Goal: Information Seeking & Learning: Learn about a topic

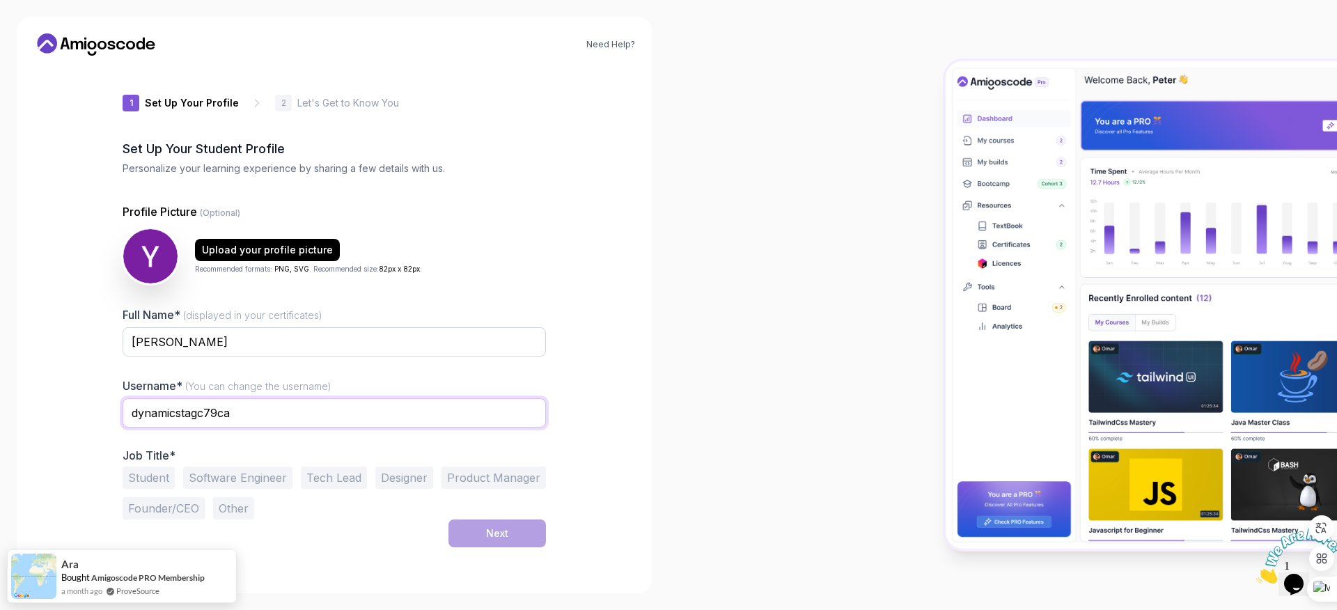
drag, startPoint x: 249, startPoint y: 418, endPoint x: 46, endPoint y: 402, distance: 203.2
click at [46, 402] on div "Need Help? 1 Set Up Your Profile 1 Set Up Your Profile 2 Let's Get to Know You …" at bounding box center [334, 305] width 635 height 576
type input "evan0303"
click at [148, 473] on button "Student" at bounding box center [149, 477] width 52 height 22
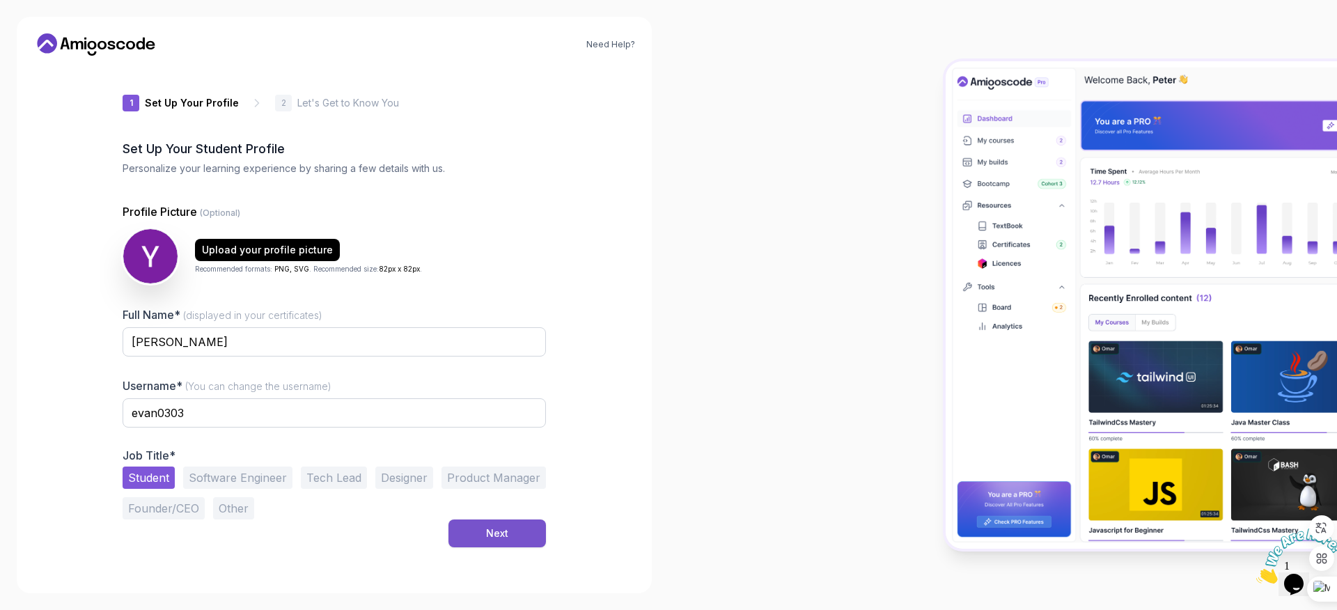
click at [509, 534] on button "Next" at bounding box center [496, 533] width 97 height 28
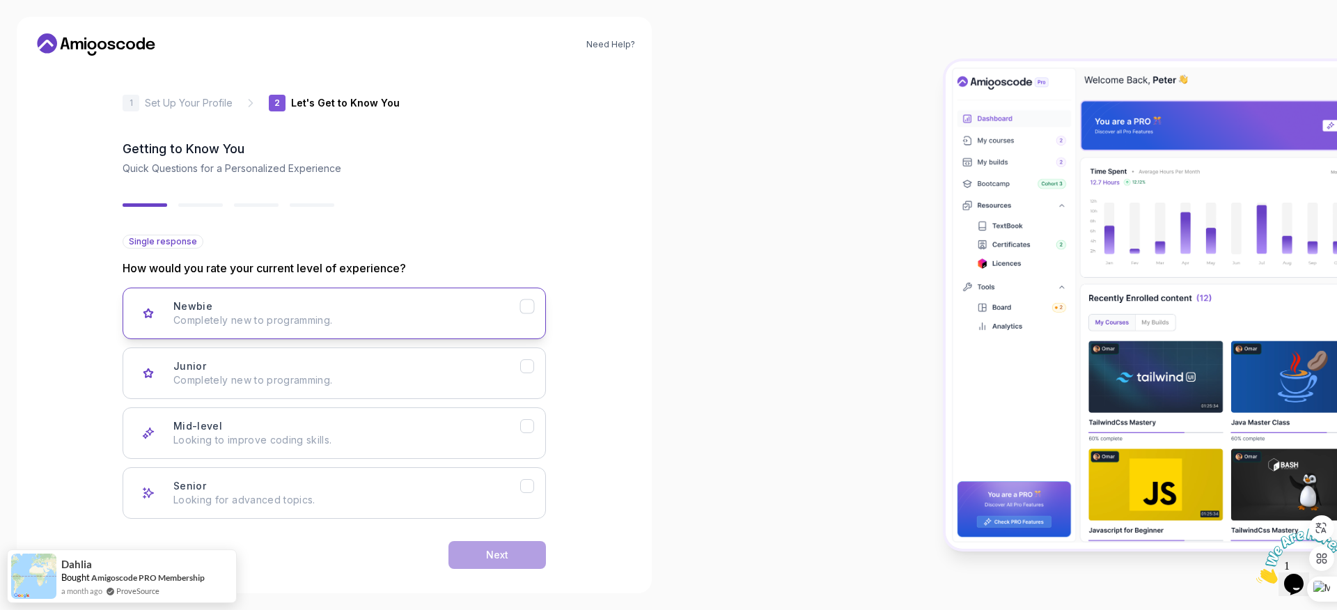
click at [367, 331] on button "Newbie Completely new to programming." at bounding box center [334, 313] width 423 height 52
click at [467, 384] on p "Completely new to programming." at bounding box center [346, 380] width 347 height 14
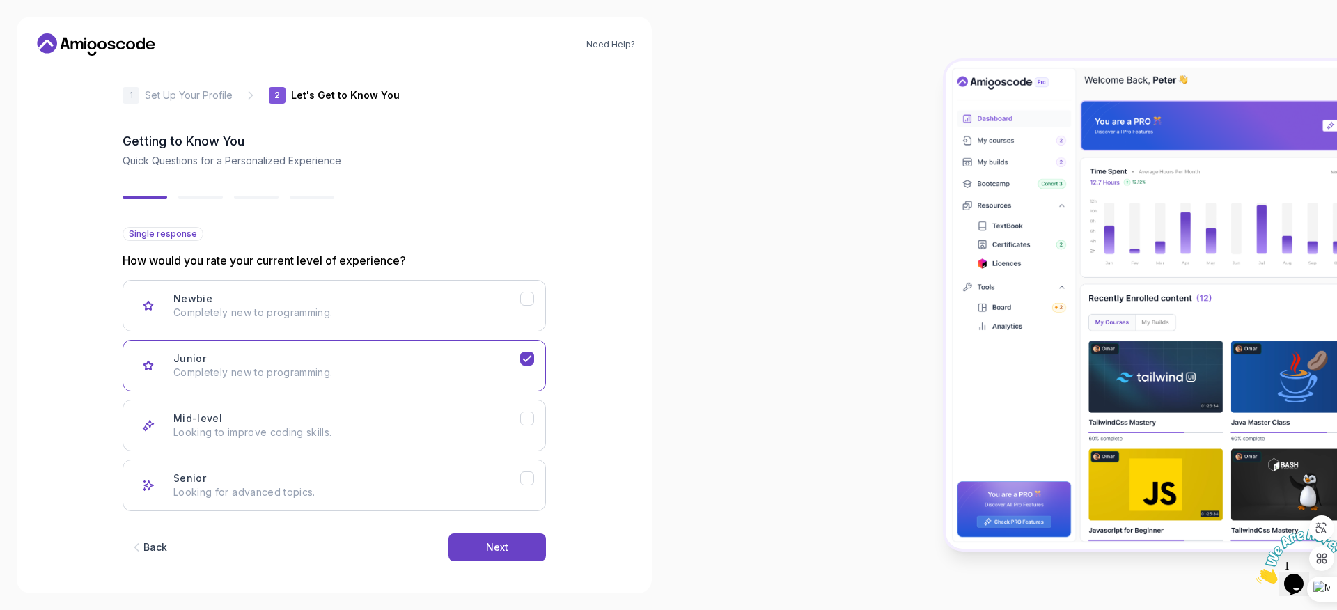
scroll to position [15, 0]
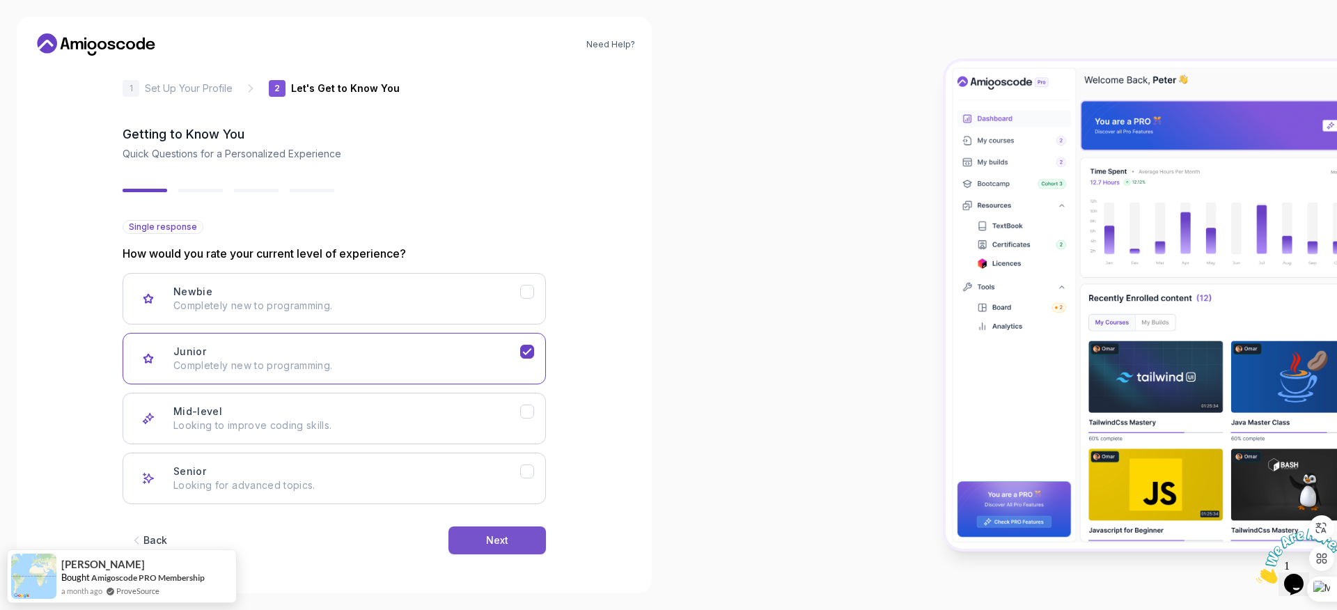
click at [510, 533] on button "Next" at bounding box center [496, 540] width 97 height 28
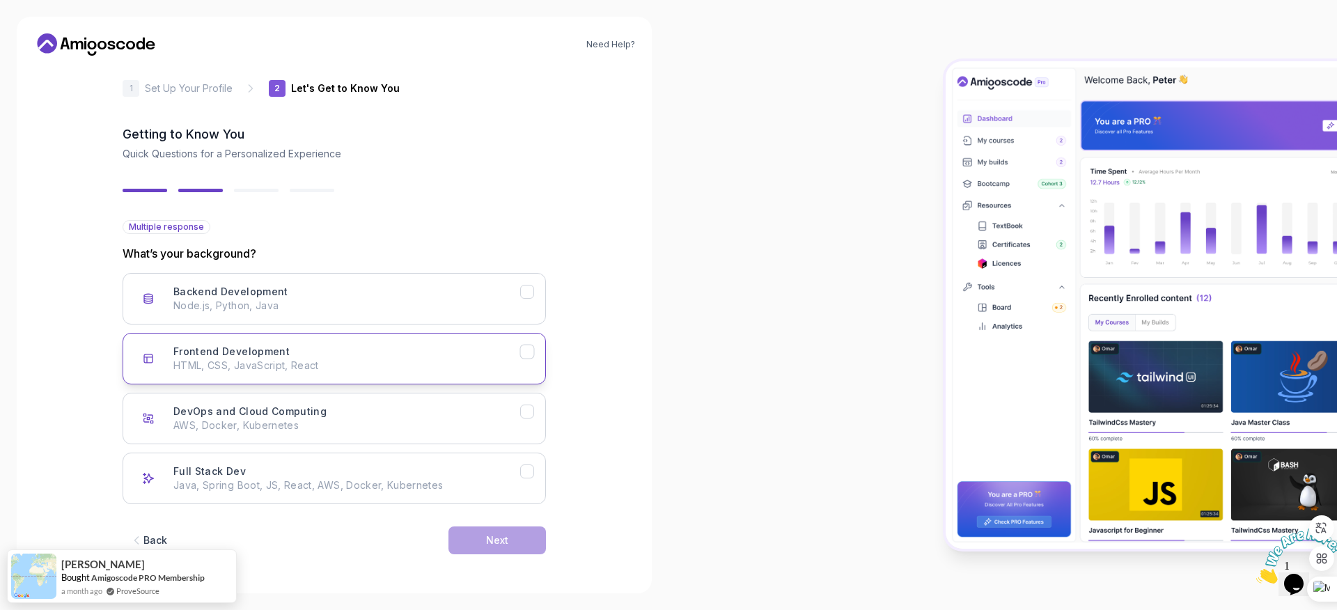
drag, startPoint x: 450, startPoint y: 317, endPoint x: 454, endPoint y: 333, distance: 17.2
click at [450, 317] on button "Backend Development Node.js, Python, Java" at bounding box center [334, 299] width 423 height 52
drag, startPoint x: 460, startPoint y: 344, endPoint x: 465, endPoint y: 359, distance: 16.1
click at [460, 345] on div "Frontend Development HTML, CSS, JavaScript, React" at bounding box center [346, 359] width 347 height 28
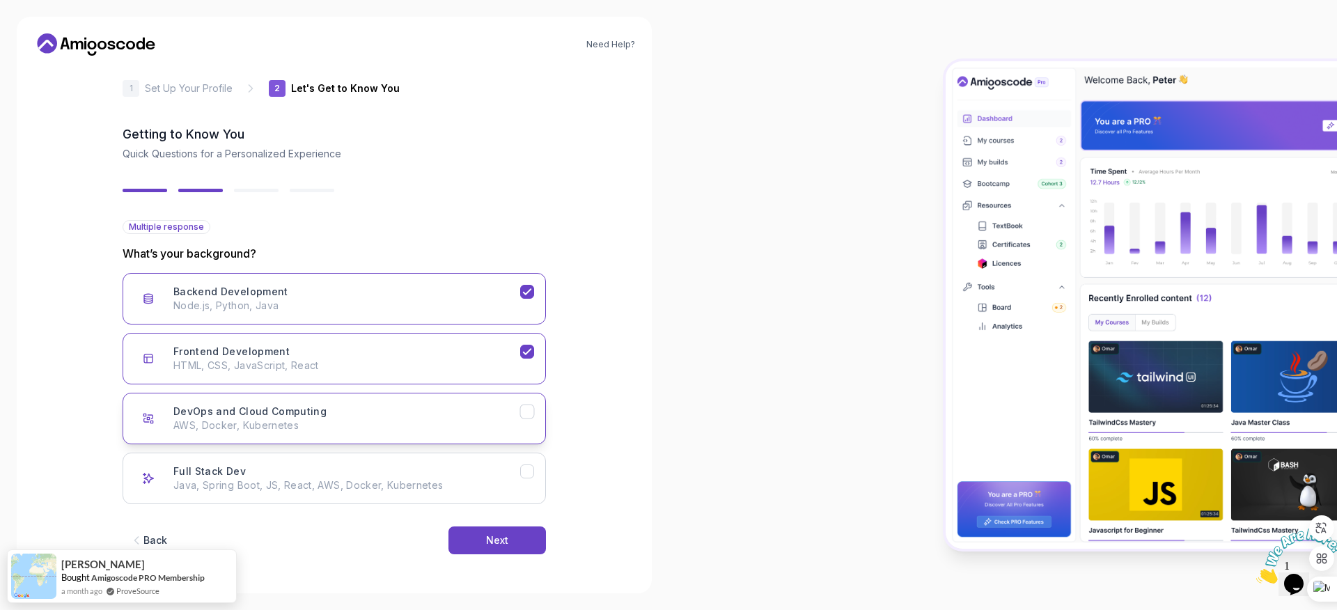
drag, startPoint x: 484, startPoint y: 416, endPoint x: 484, endPoint y: 431, distance: 14.6
click at [484, 417] on div "DevOps and Cloud Computing AWS, Docker, Kubernetes" at bounding box center [346, 418] width 347 height 28
click at [483, 482] on p "Java, Spring Boot, JS, React, AWS, Docker, Kubernetes" at bounding box center [346, 485] width 347 height 14
click at [491, 409] on div "DevOps and Cloud Computing AWS, Docker, Kubernetes" at bounding box center [346, 418] width 347 height 28
click at [506, 353] on div "Frontend Development HTML, CSS, JavaScript, React" at bounding box center [346, 359] width 347 height 28
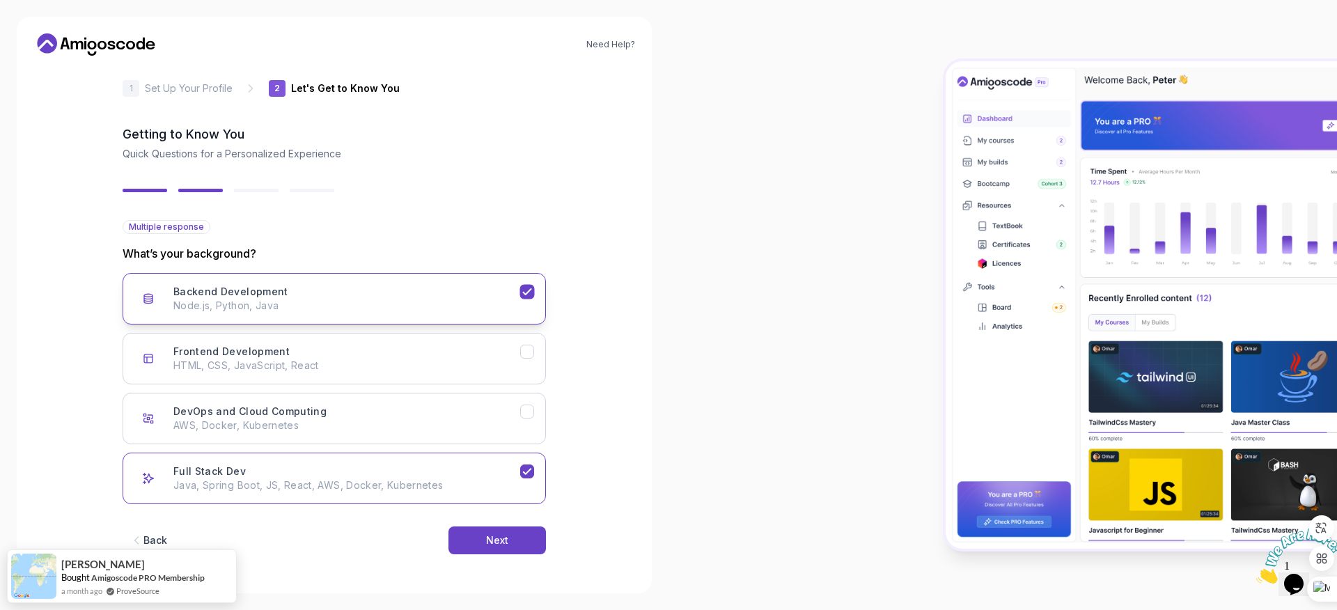
click at [512, 318] on button "Backend Development Node.js, Python, Java" at bounding box center [334, 299] width 423 height 52
click at [493, 548] on button "Next" at bounding box center [496, 540] width 97 height 28
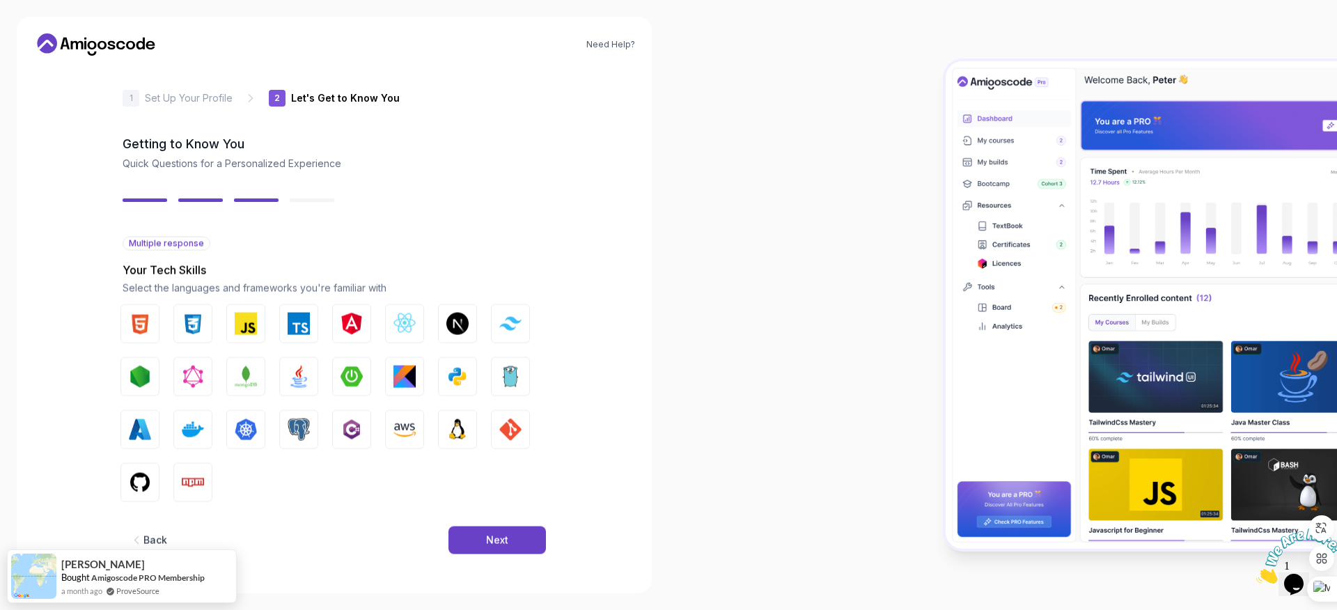
scroll to position [0, 0]
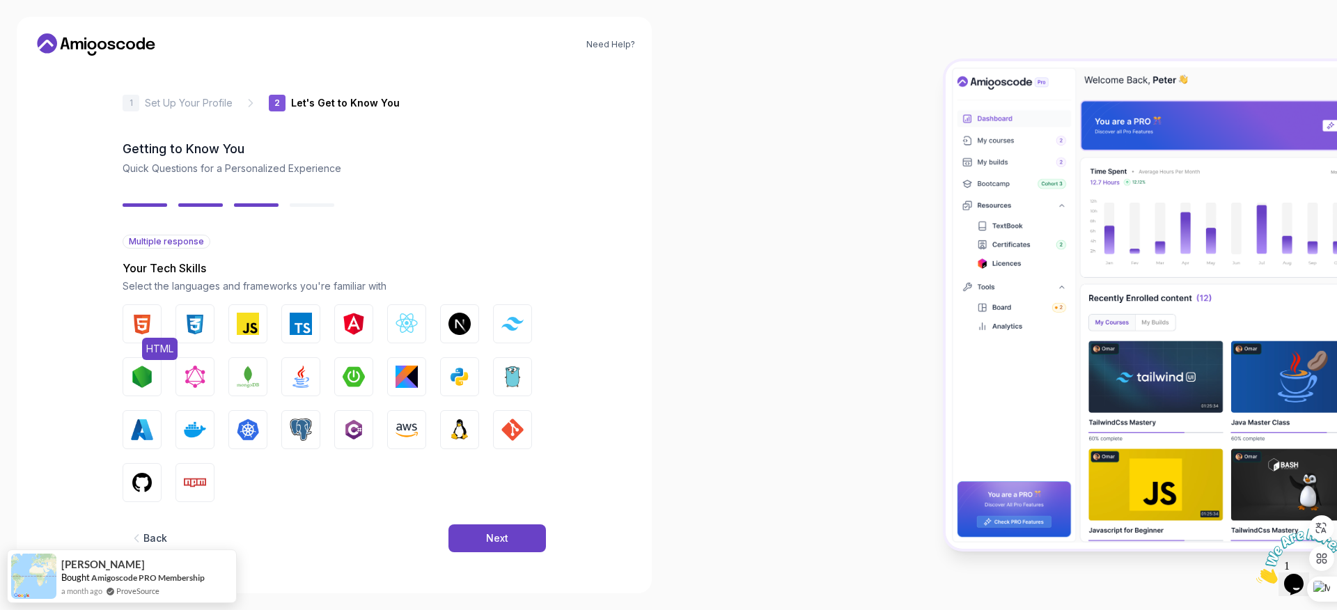
click at [157, 326] on button "HTML" at bounding box center [142, 323] width 39 height 39
click at [191, 324] on img "button" at bounding box center [195, 324] width 22 height 22
click at [228, 324] on button "JavaScript" at bounding box center [247, 323] width 39 height 39
click at [293, 325] on img "button" at bounding box center [301, 324] width 22 height 22
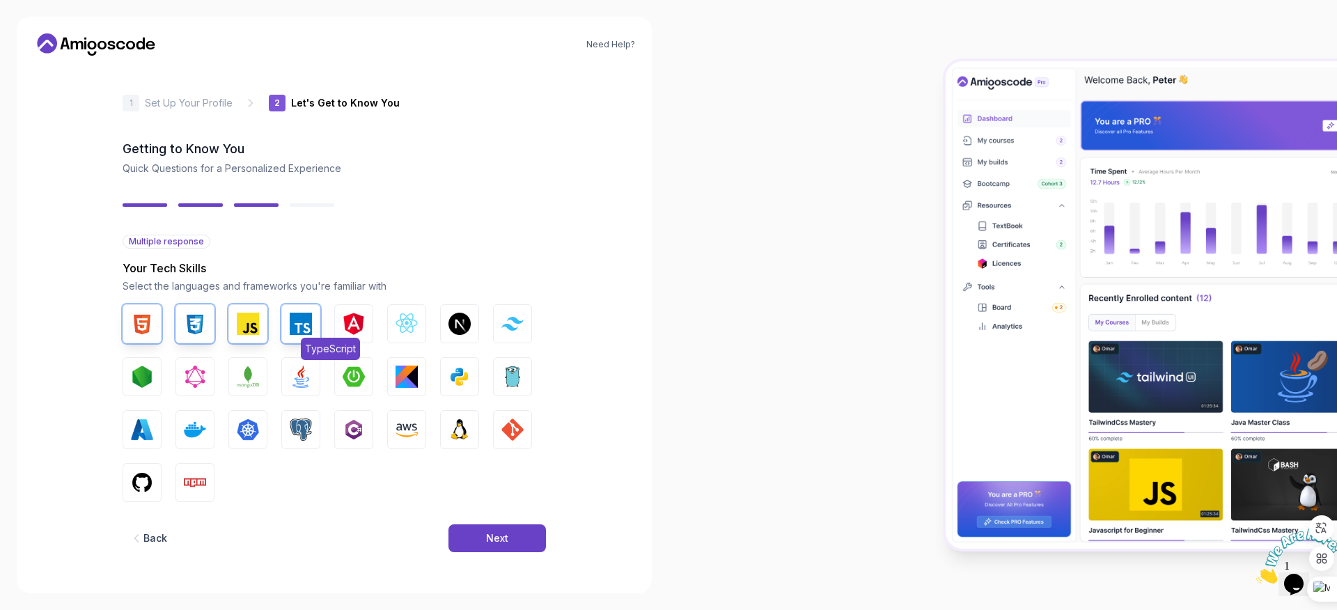
click at [285, 329] on button "TypeScript" at bounding box center [300, 323] width 39 height 39
click at [253, 329] on img "button" at bounding box center [248, 324] width 22 height 22
click at [199, 327] on img "button" at bounding box center [195, 324] width 22 height 22
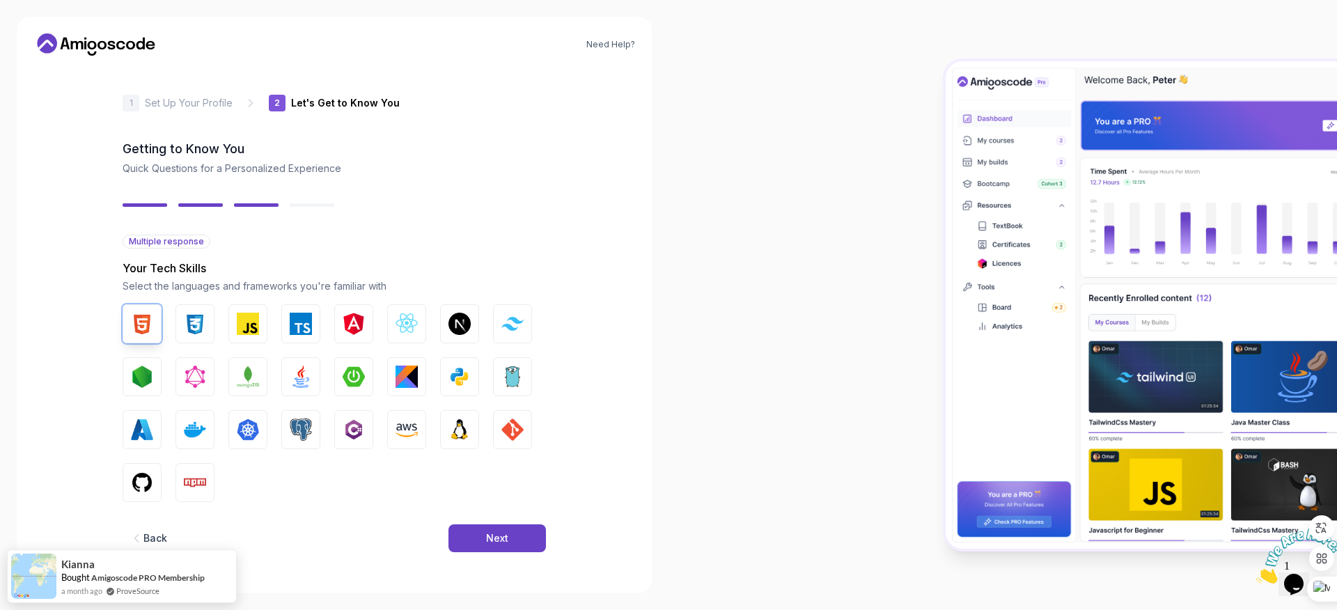
click at [168, 326] on div "HTML CSS JavaScript TypeScript Angular React.js Next.js Tailwind CSS Node.js Gr…" at bounding box center [334, 403] width 423 height 198
click at [155, 329] on button "HTML" at bounding box center [142, 323] width 39 height 39
click at [536, 539] on button "Next" at bounding box center [496, 538] width 97 height 28
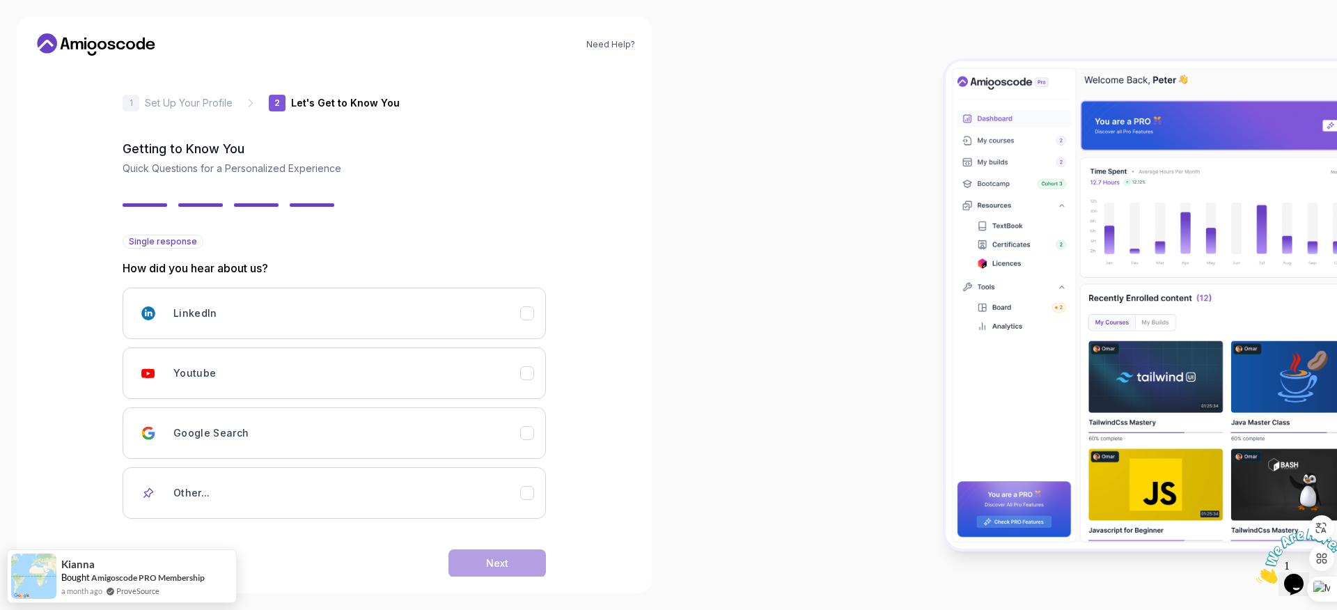
click at [521, 545] on div "Back Next" at bounding box center [334, 563] width 423 height 72
click at [435, 365] on div "Youtube" at bounding box center [346, 373] width 347 height 28
click at [501, 579] on div "Need Help? 2 Let's Get to Know You 1 Set Up Your Profile 2 Let's Get to Know Yo…" at bounding box center [334, 305] width 635 height 576
click at [498, 576] on button "Next" at bounding box center [496, 563] width 97 height 28
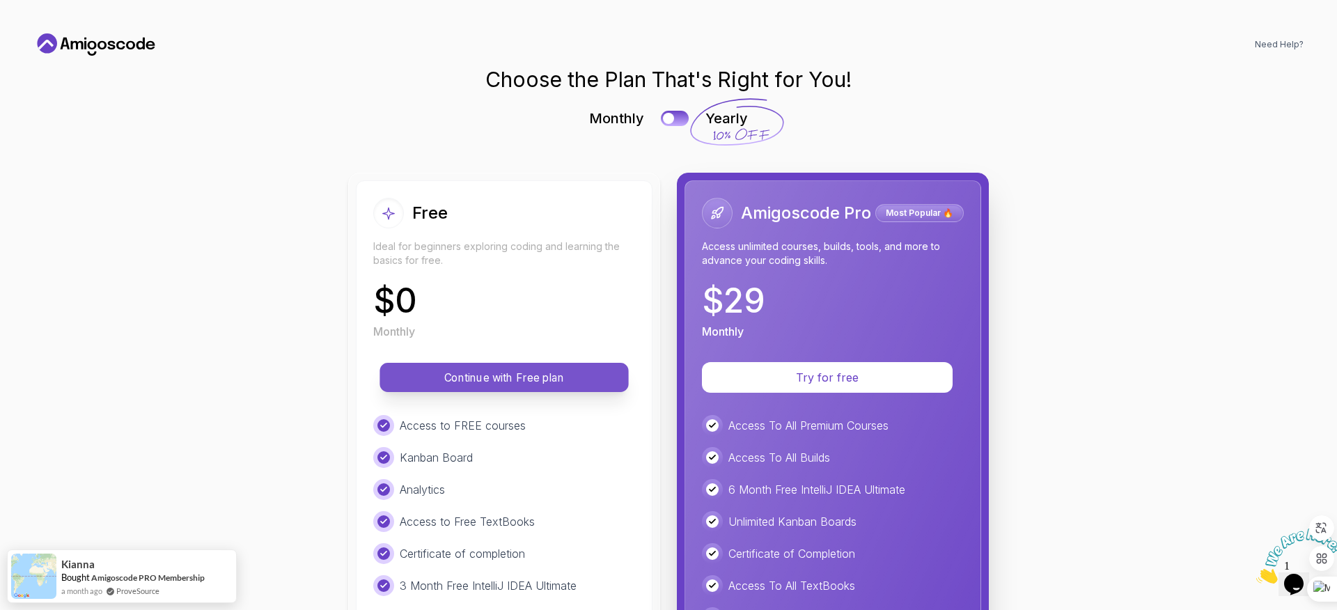
click at [557, 386] on button "Continue with Free plan" at bounding box center [503, 377] width 249 height 29
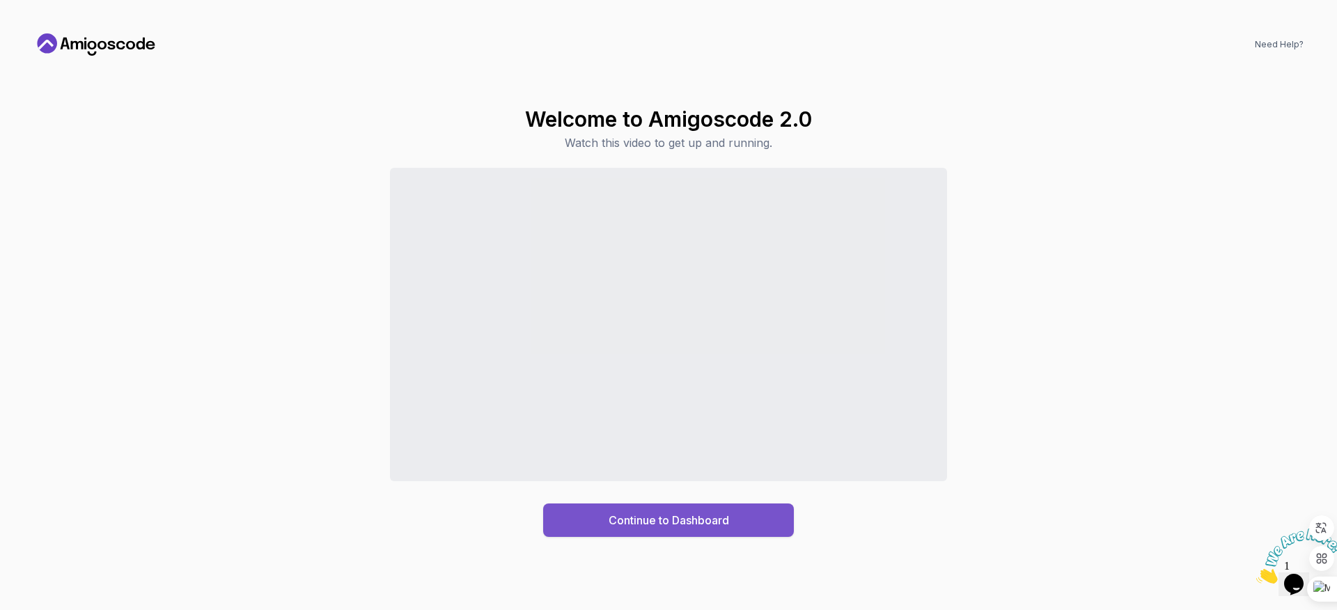
click at [658, 513] on div "Continue to Dashboard" at bounding box center [668, 520] width 120 height 17
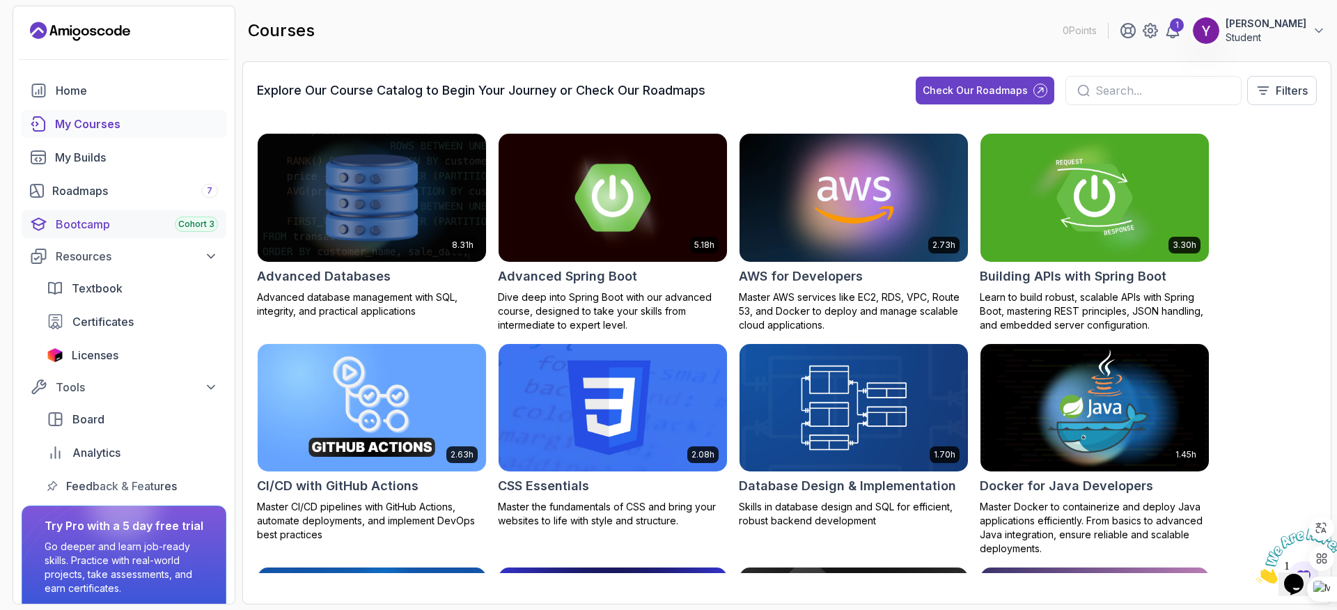
click at [120, 234] on link "Bootcamp Cohort 3" at bounding box center [124, 224] width 205 height 28
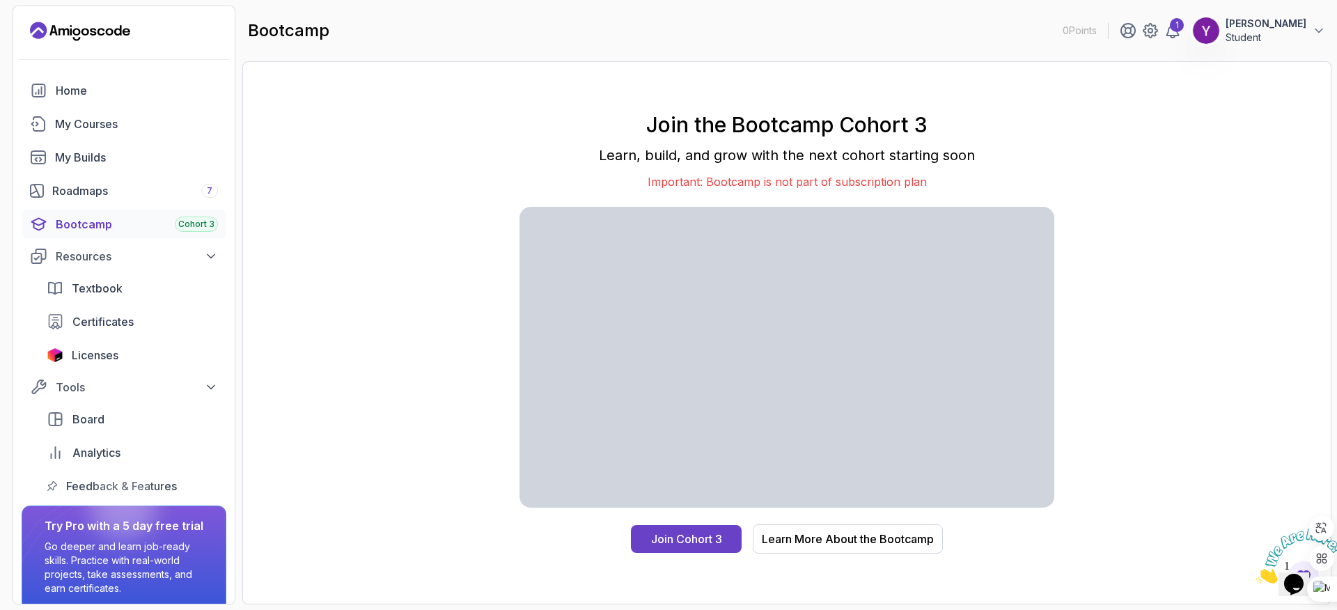
click at [130, 210] on link "Bootcamp Cohort 3" at bounding box center [124, 224] width 205 height 28
click at [143, 192] on div "Roadmaps 7" at bounding box center [135, 190] width 166 height 17
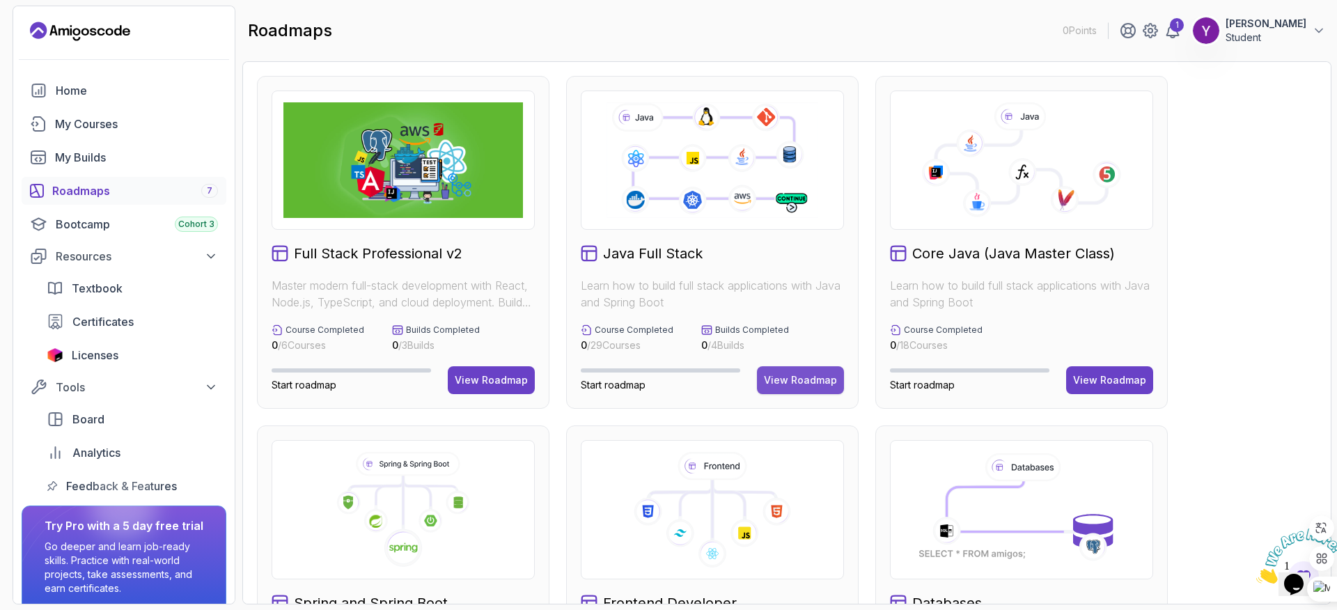
click at [819, 384] on div "View Roadmap" at bounding box center [800, 380] width 73 height 14
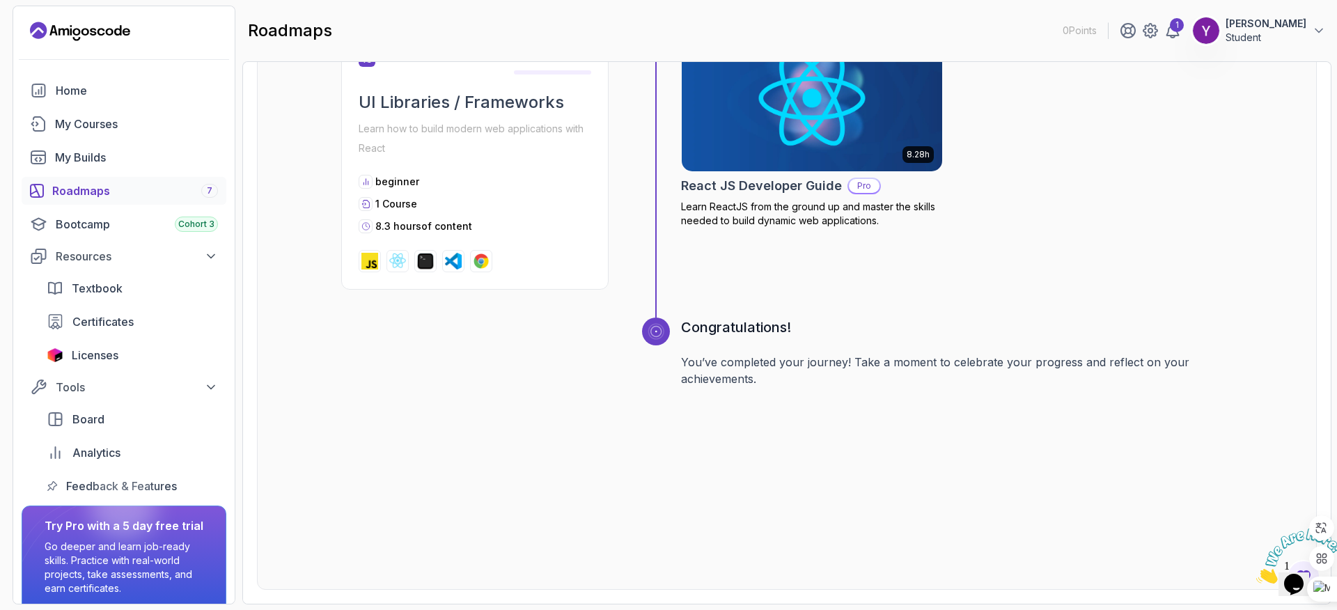
scroll to position [5485, 0]
drag, startPoint x: 759, startPoint y: 368, endPoint x: 635, endPoint y: 356, distance: 125.2
click at [635, 355] on div "Congratulations! You’ve completed your journey! Take a moment to celebrate your…" at bounding box center [786, 439] width 891 height 244
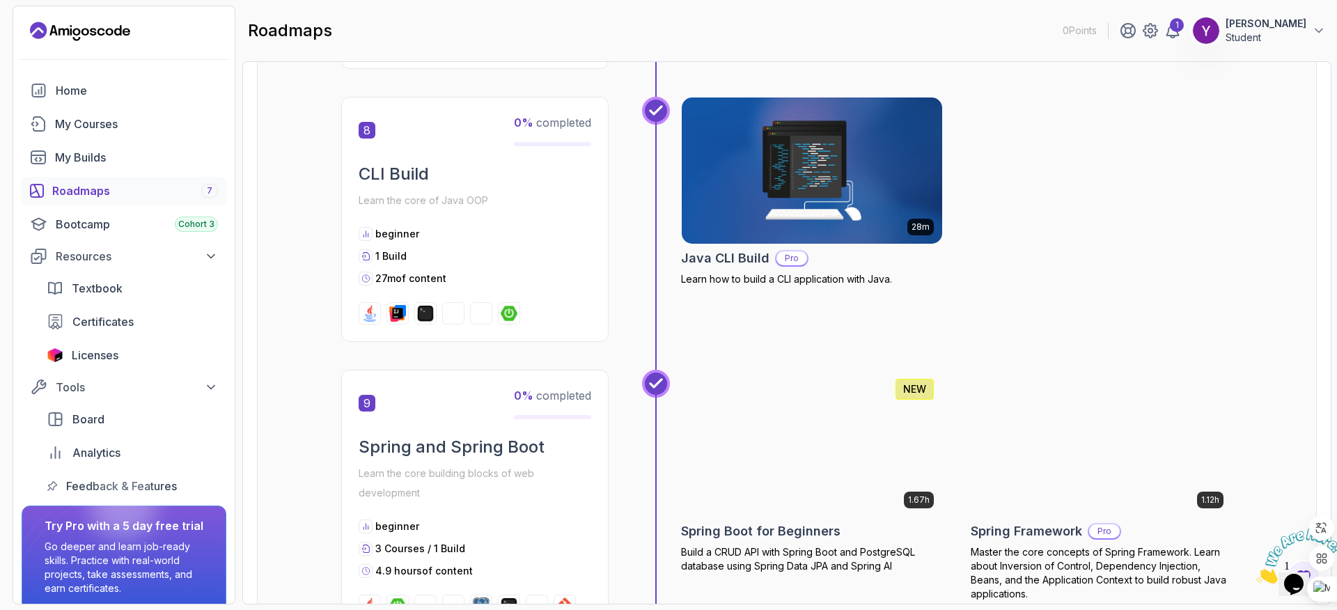
scroll to position [2438, 0]
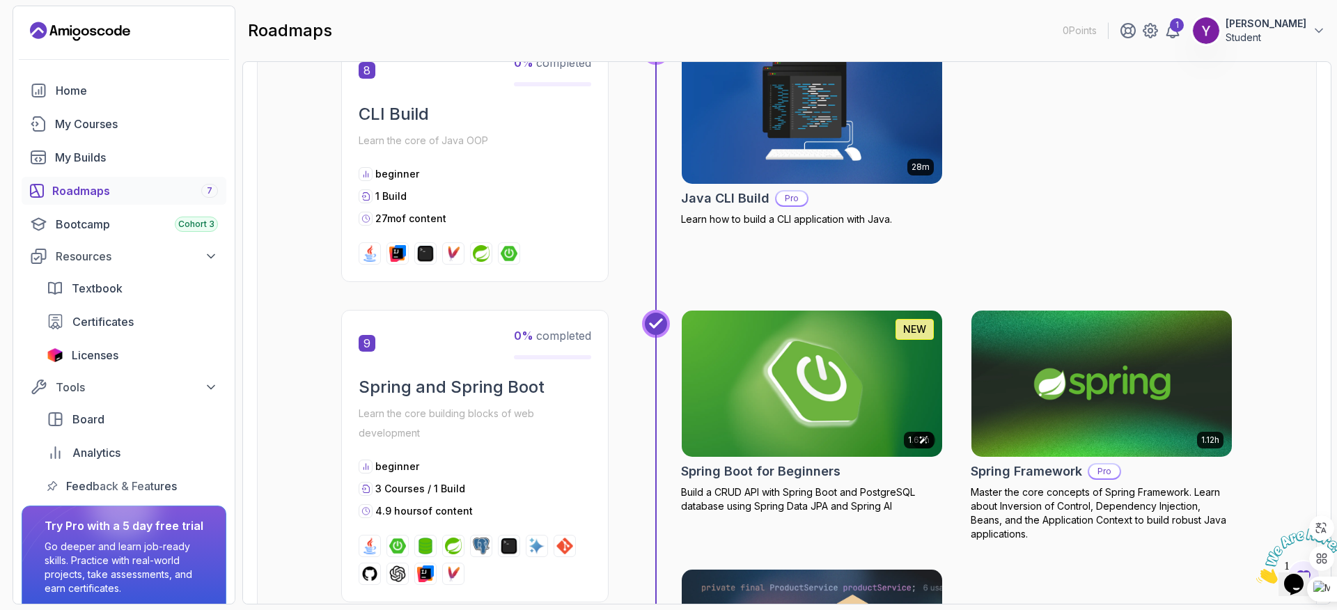
click at [731, 373] on img at bounding box center [812, 383] width 274 height 153
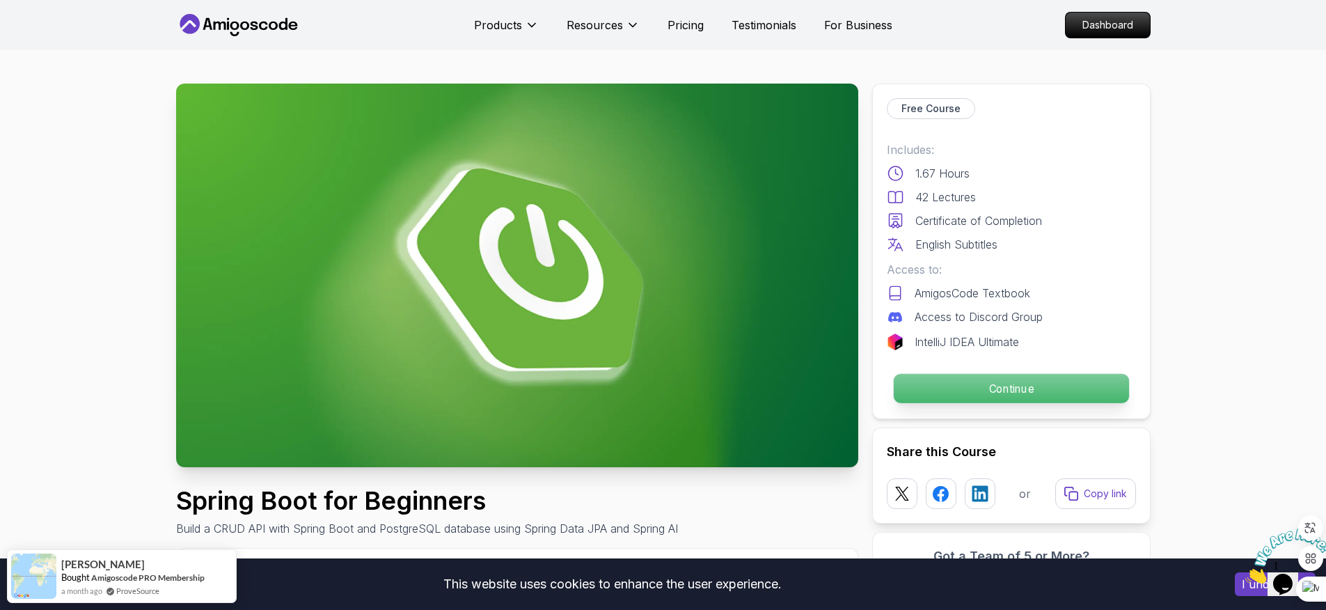
click at [954, 381] on p "Continue" at bounding box center [1010, 388] width 235 height 29
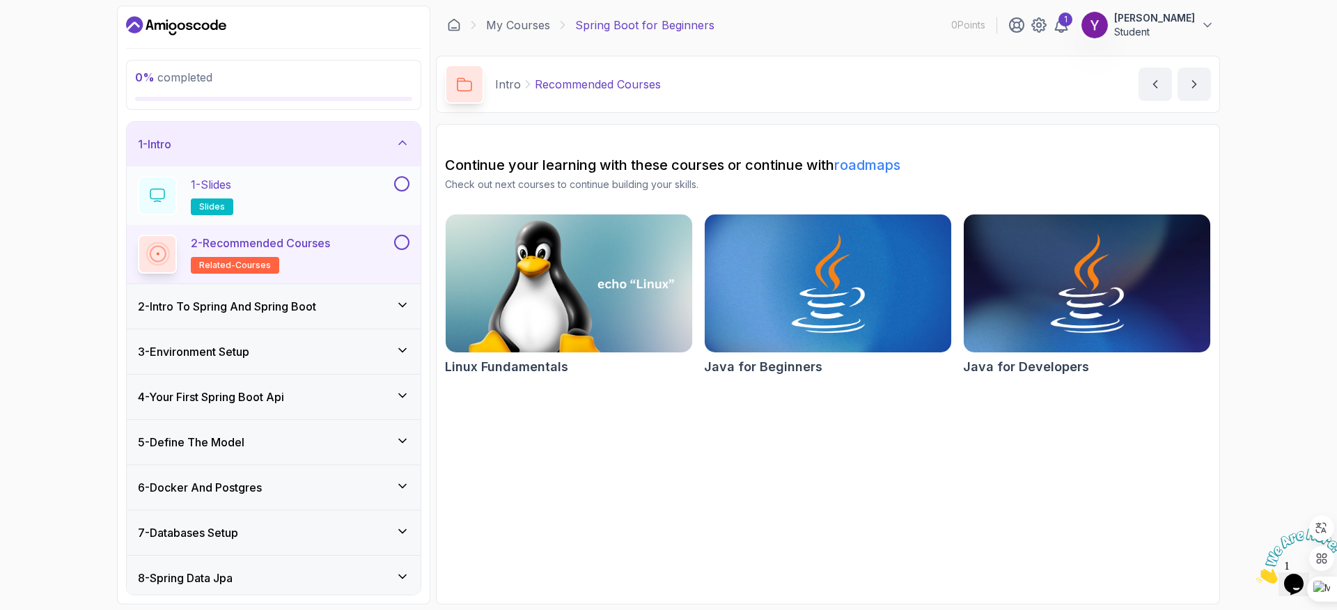
click at [322, 199] on div "1 - Slides slides" at bounding box center [264, 195] width 253 height 39
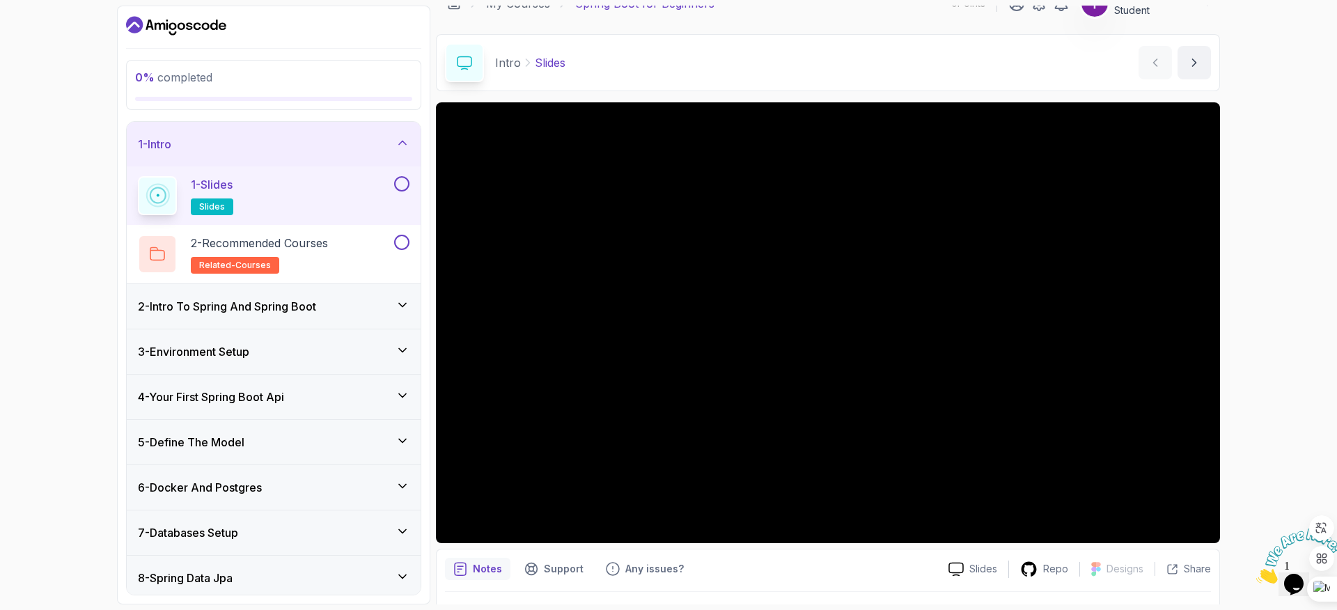
scroll to position [22, 0]
click at [252, 310] on h3 "2 - Intro To Spring And Spring Boot" at bounding box center [227, 306] width 178 height 17
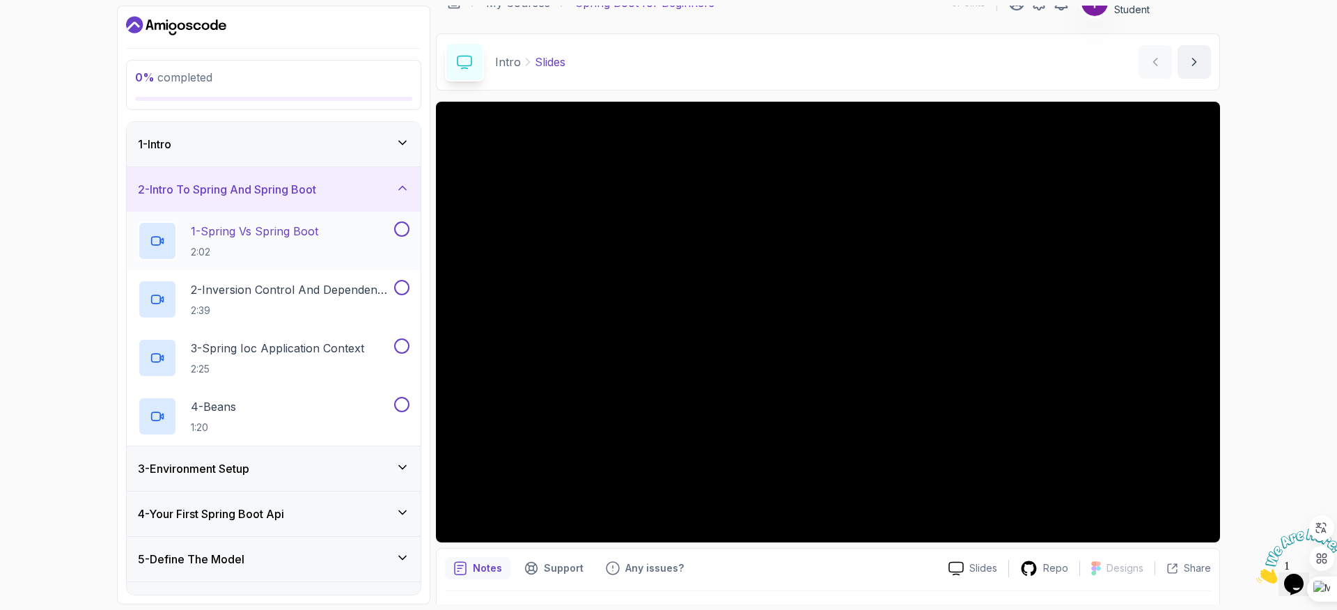
click at [296, 258] on div "1 - Spring Vs Spring Boot 2:02" at bounding box center [264, 240] width 253 height 39
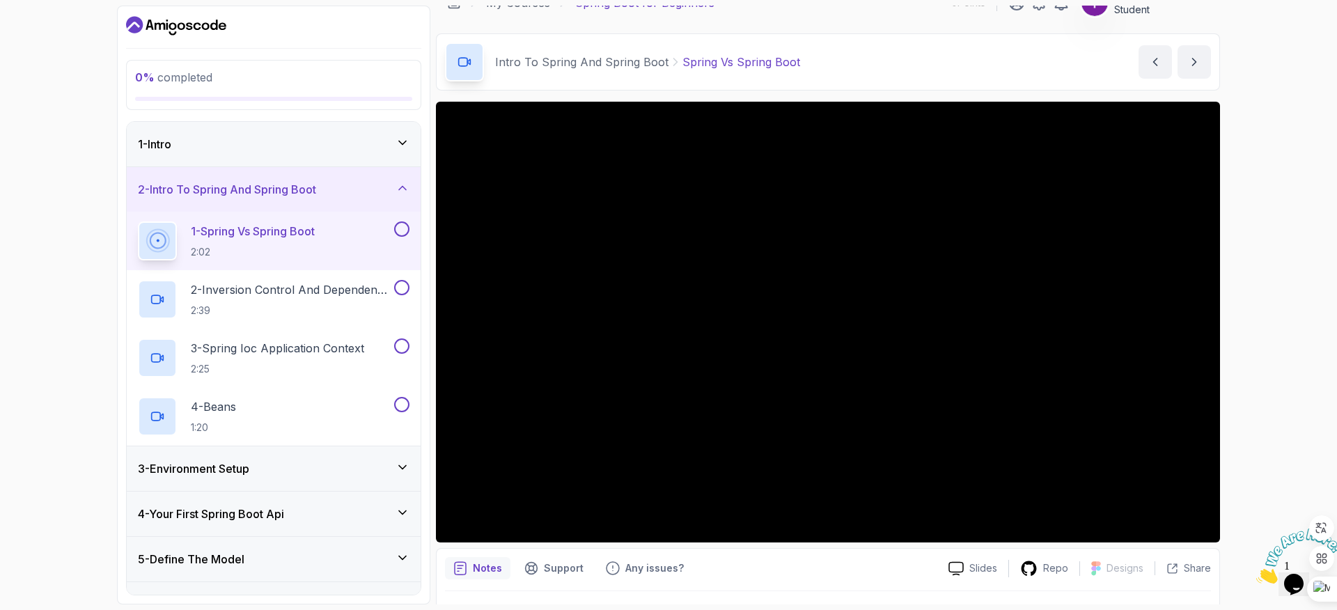
click at [327, 461] on div "3 - Environment Setup" at bounding box center [273, 468] width 271 height 17
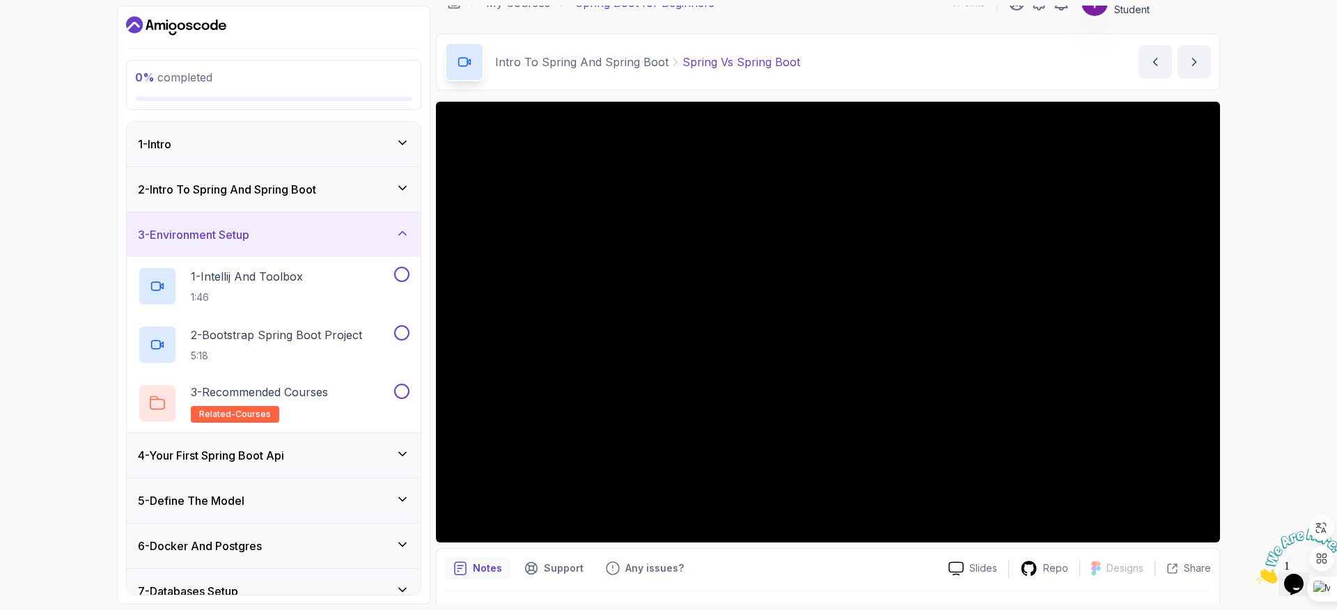
click at [321, 452] on div "4 - Your First Spring Boot Api" at bounding box center [273, 455] width 271 height 17
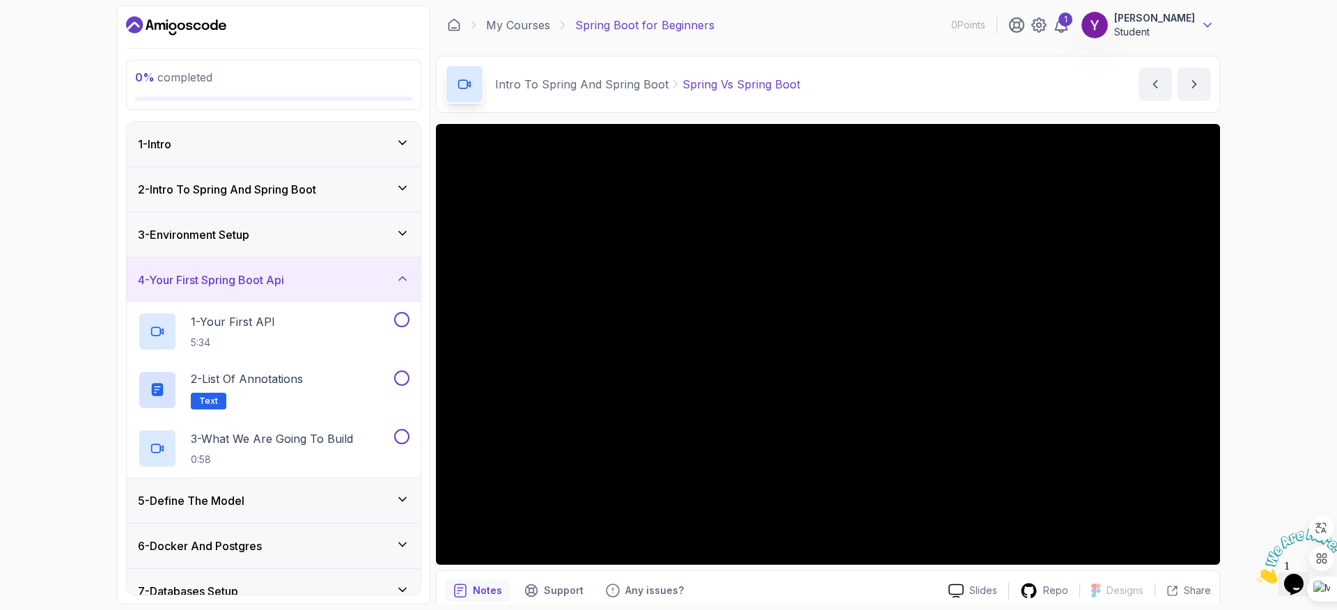
click at [1212, 29] on icon at bounding box center [1207, 25] width 14 height 14
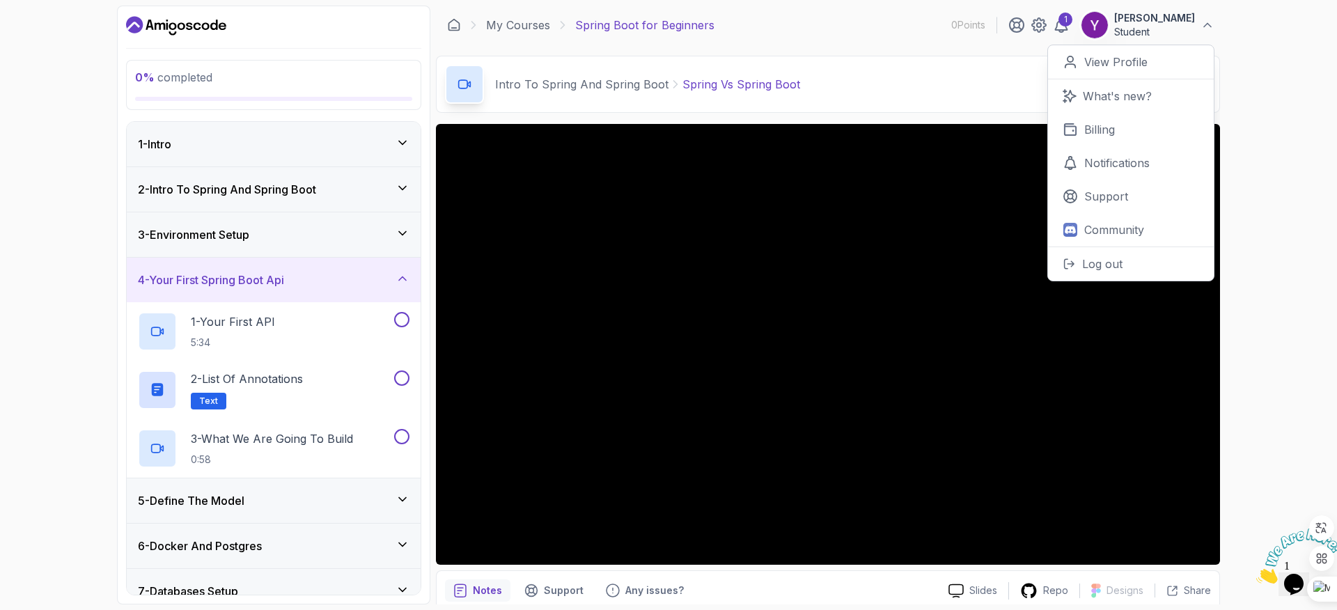
click at [1291, 183] on div "0 % completed 1 - Intro 2 - Intro To Spring And Spring Boot 3 - Environment Set…" at bounding box center [668, 305] width 1337 height 610
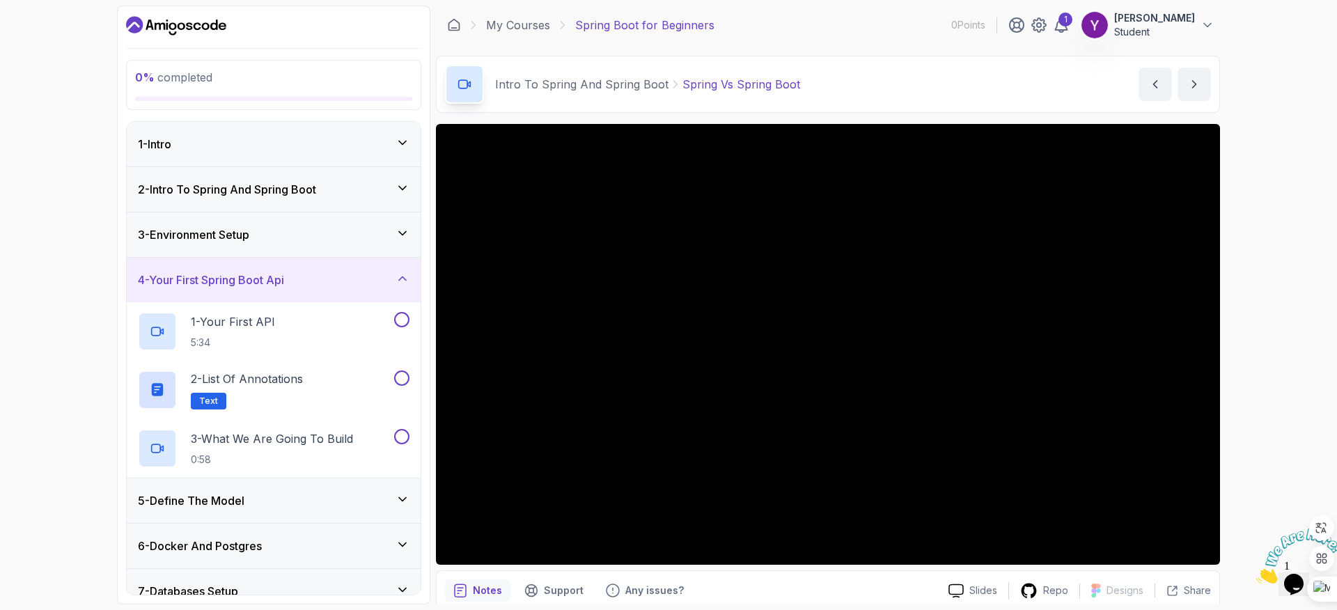
click at [254, 510] on div "5 - Define The Model" at bounding box center [274, 500] width 294 height 45
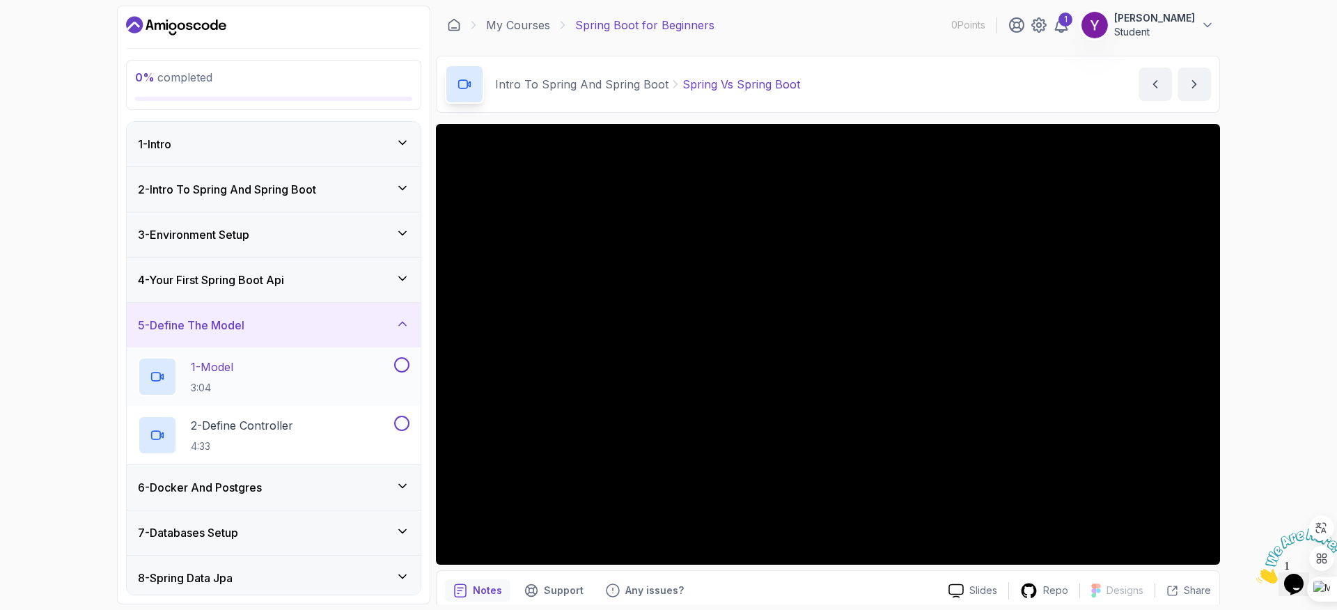
click at [319, 386] on div "1 - Model 3:04" at bounding box center [264, 376] width 253 height 39
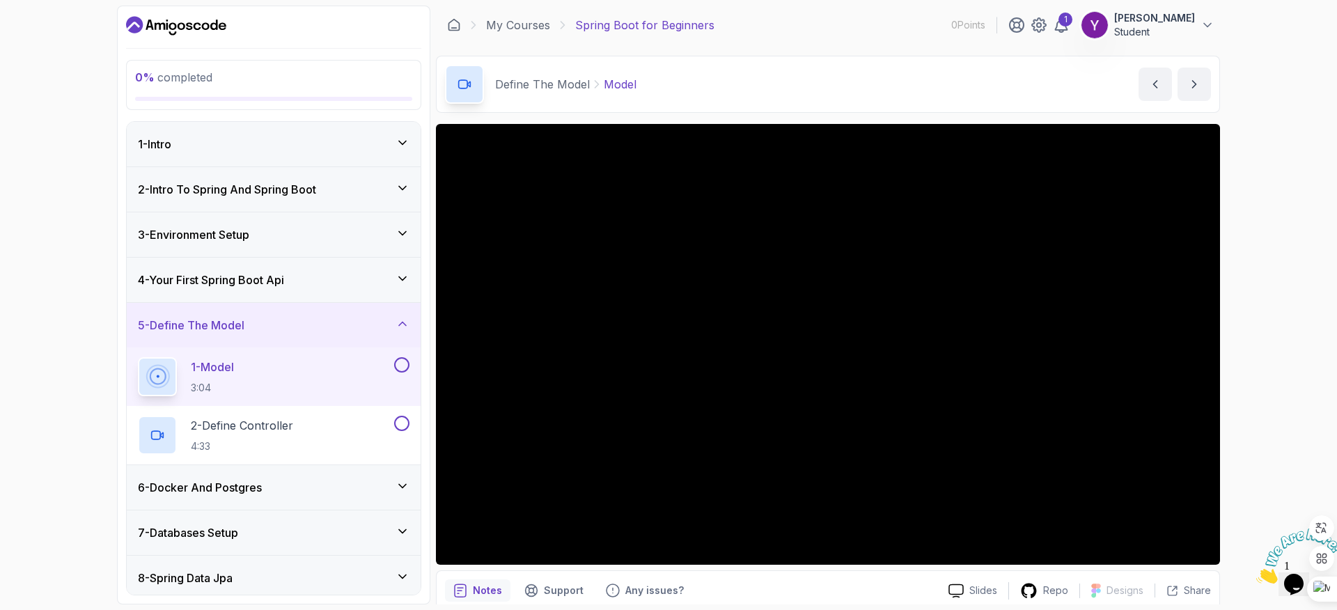
click at [477, 596] on p "Notes" at bounding box center [487, 590] width 29 height 14
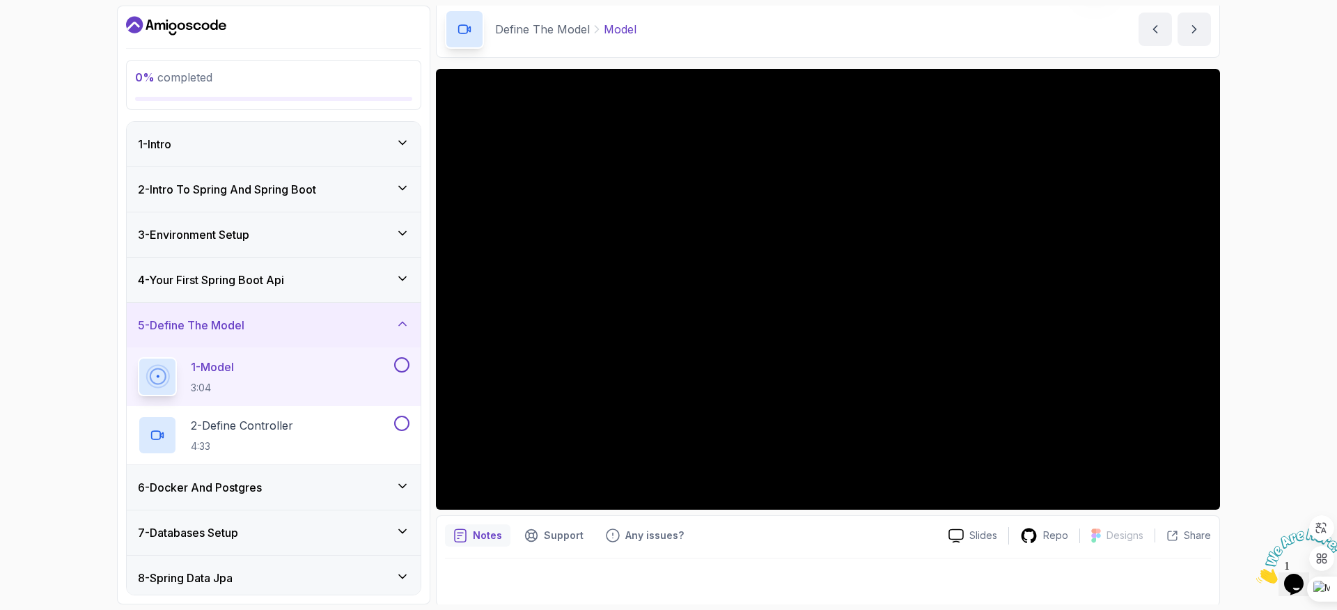
scroll to position [57, 0]
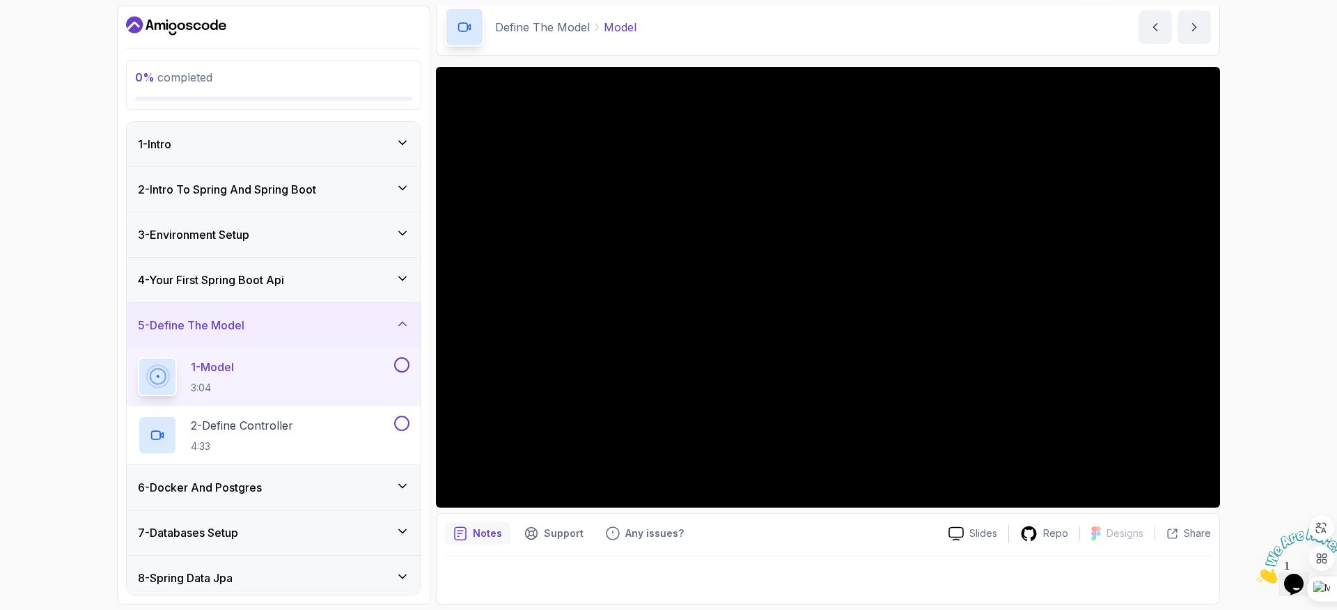
click at [490, 538] on p "Notes" at bounding box center [487, 533] width 29 height 14
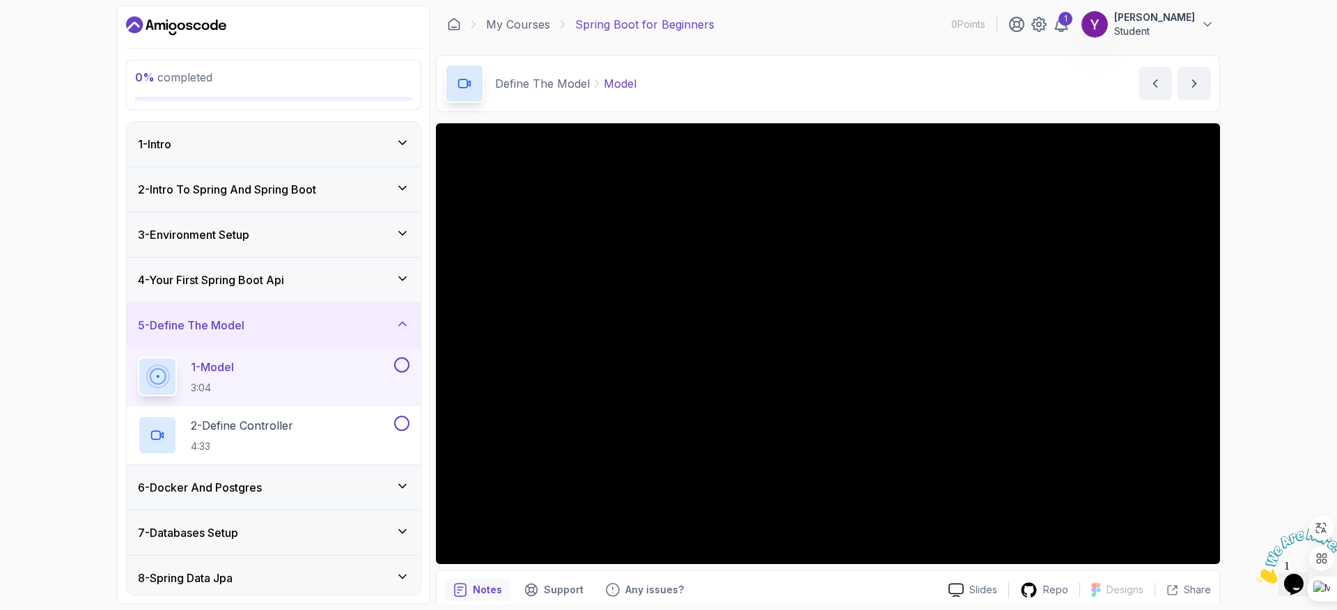
scroll to position [0, 0]
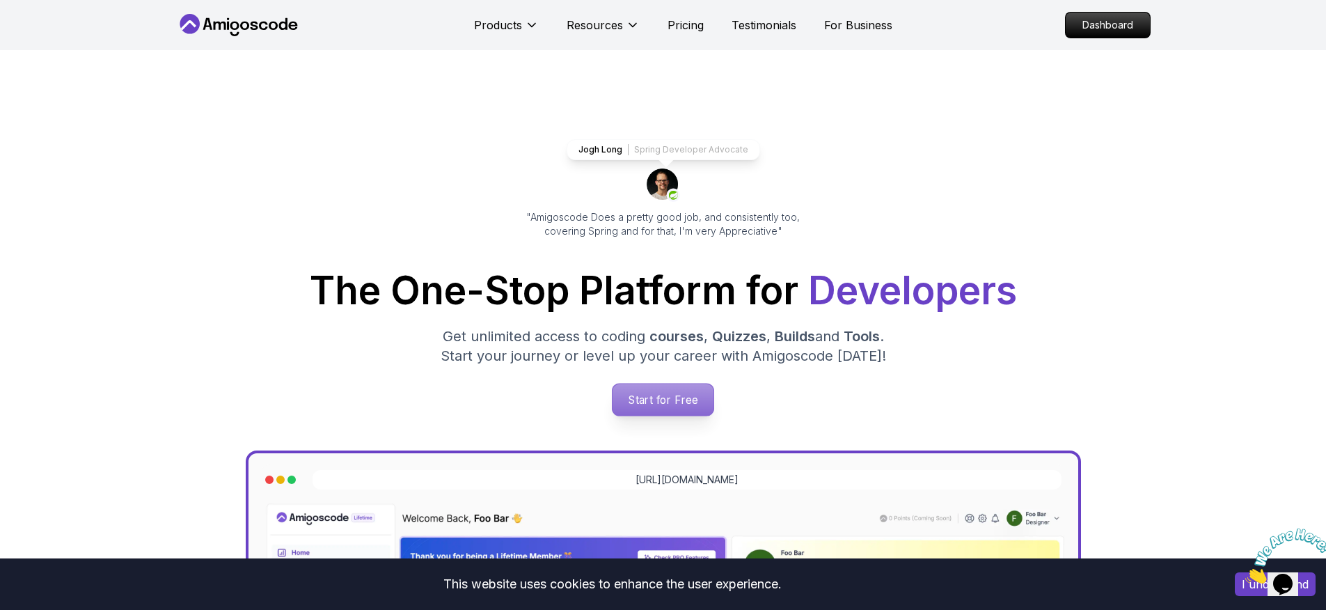
click at [663, 404] on p "Start for Free" at bounding box center [663, 400] width 101 height 32
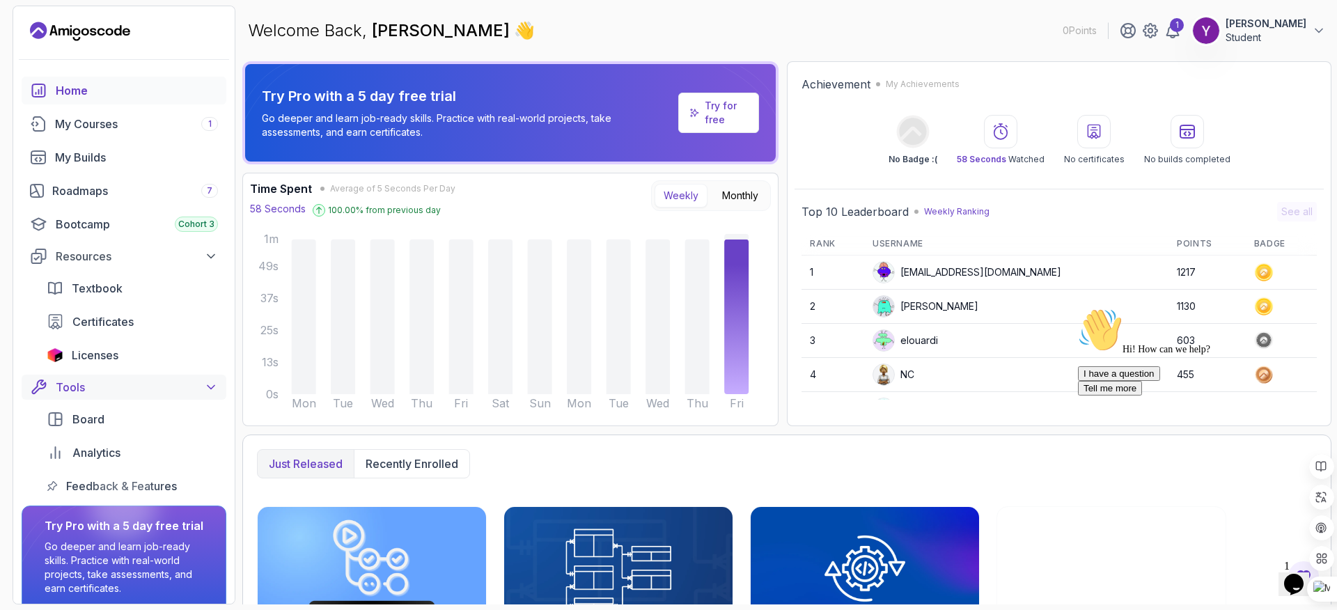
scroll to position [16, 0]
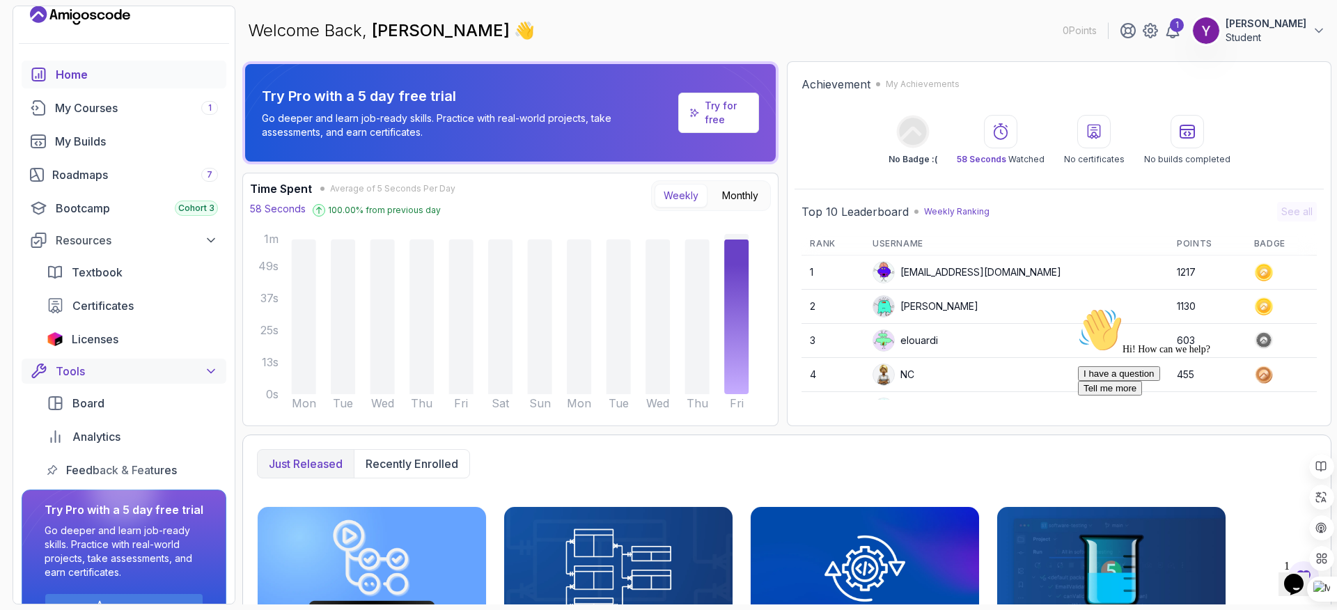
click at [131, 375] on div "Tools" at bounding box center [137, 371] width 162 height 17
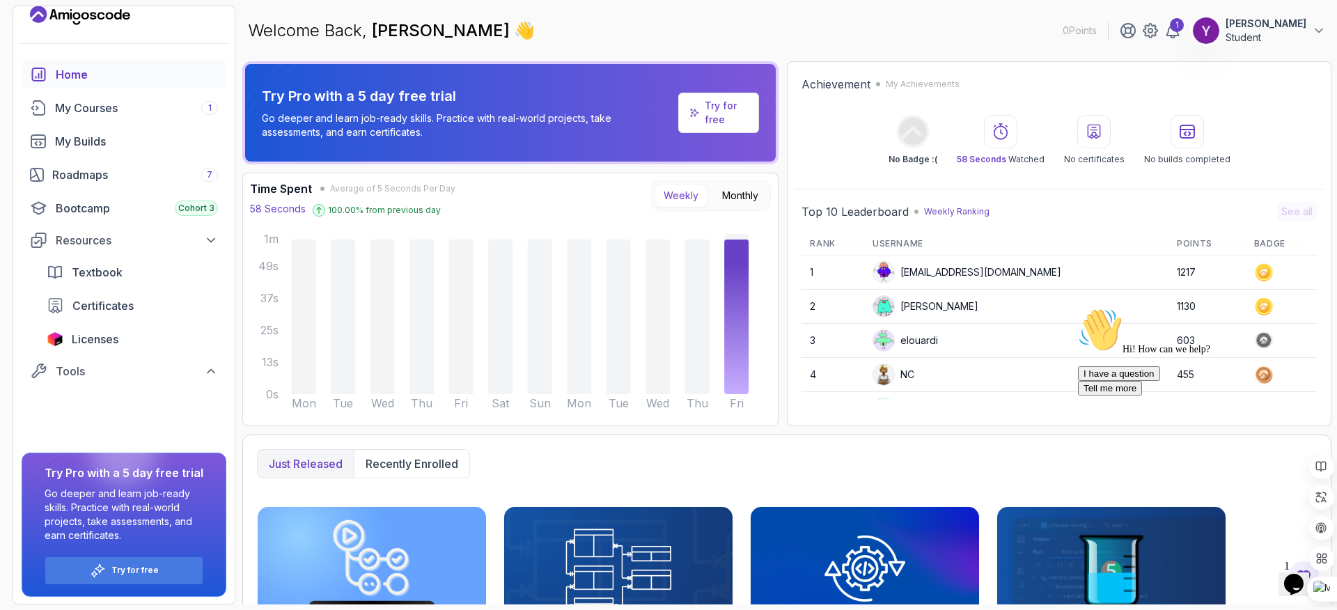
scroll to position [0, 0]
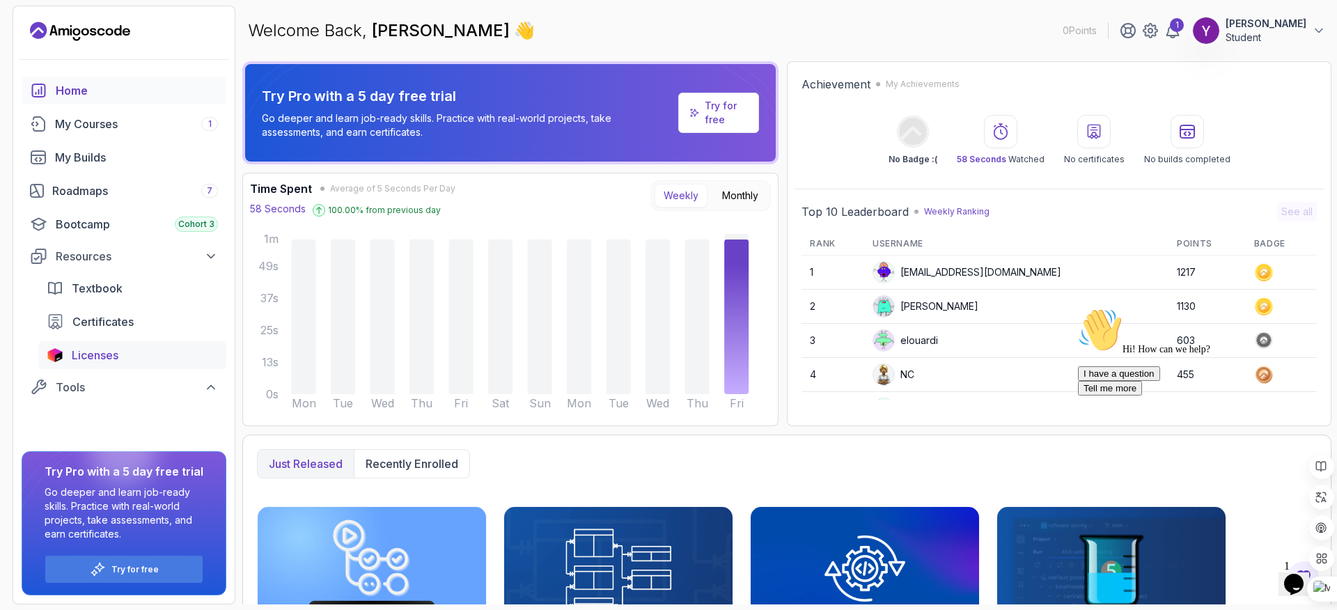
click at [150, 354] on div "Licenses" at bounding box center [145, 355] width 146 height 17
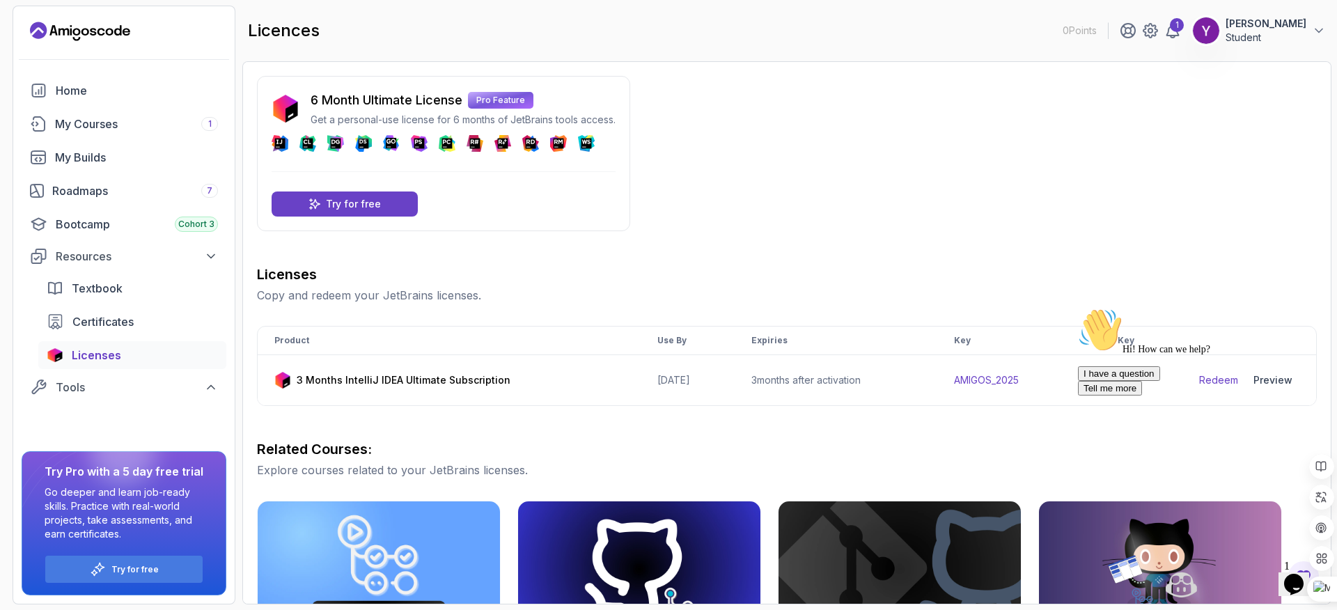
click at [528, 215] on div "6 Month Ultimate License Pro Feature Get a personal-use license for 6 months of…" at bounding box center [443, 153] width 373 height 155
click at [361, 210] on p "Try for free" at bounding box center [353, 204] width 55 height 14
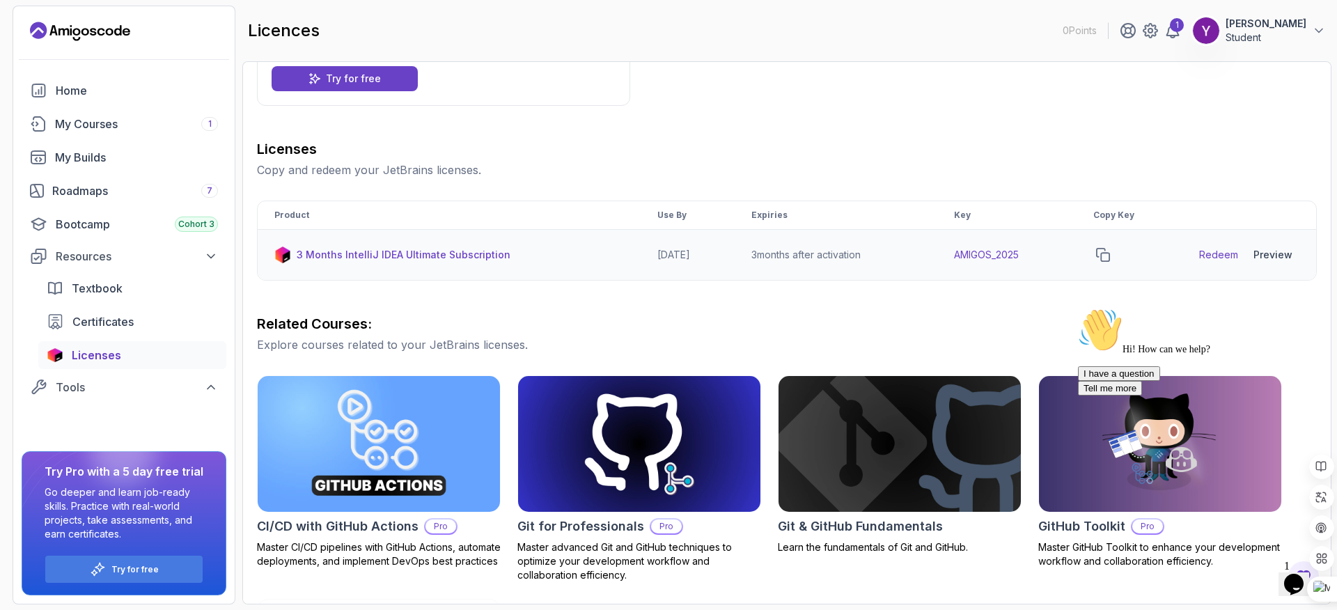
scroll to position [139, 0]
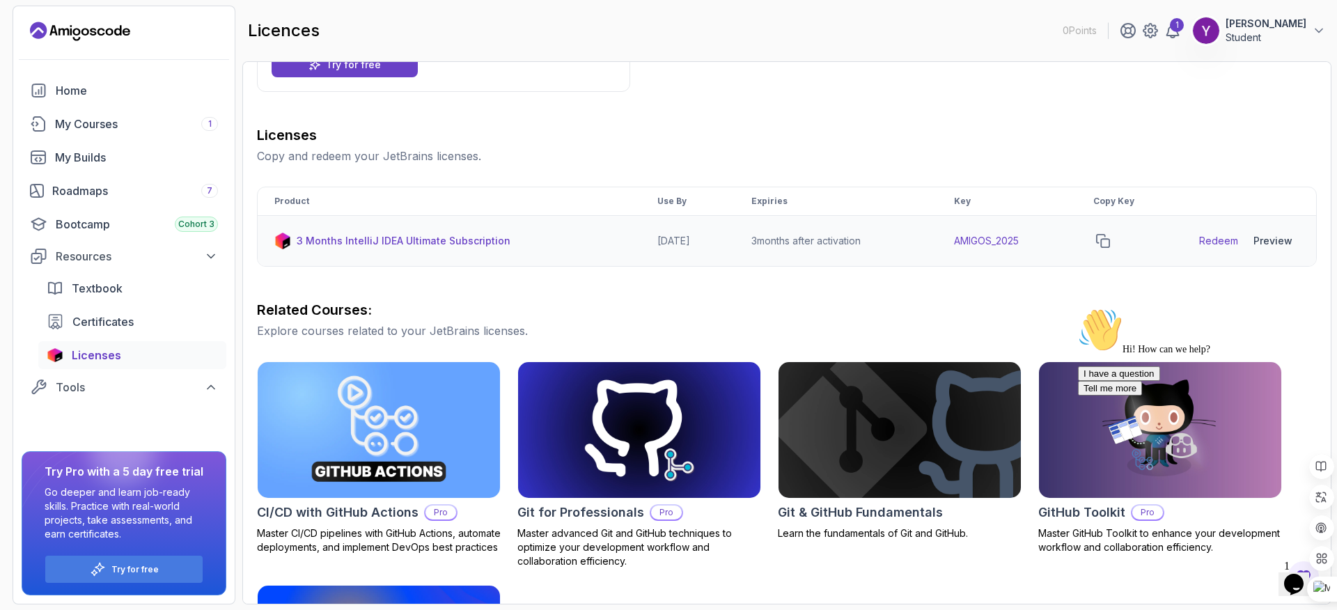
drag, startPoint x: 1057, startPoint y: 244, endPoint x: 1079, endPoint y: 245, distance: 22.3
click at [1060, 246] on td "AMIGOS_2025" at bounding box center [1006, 241] width 139 height 51
click at [1221, 244] on link "Redeem" at bounding box center [1218, 241] width 39 height 14
click at [1110, 243] on icon "copy-button" at bounding box center [1103, 241] width 14 height 14
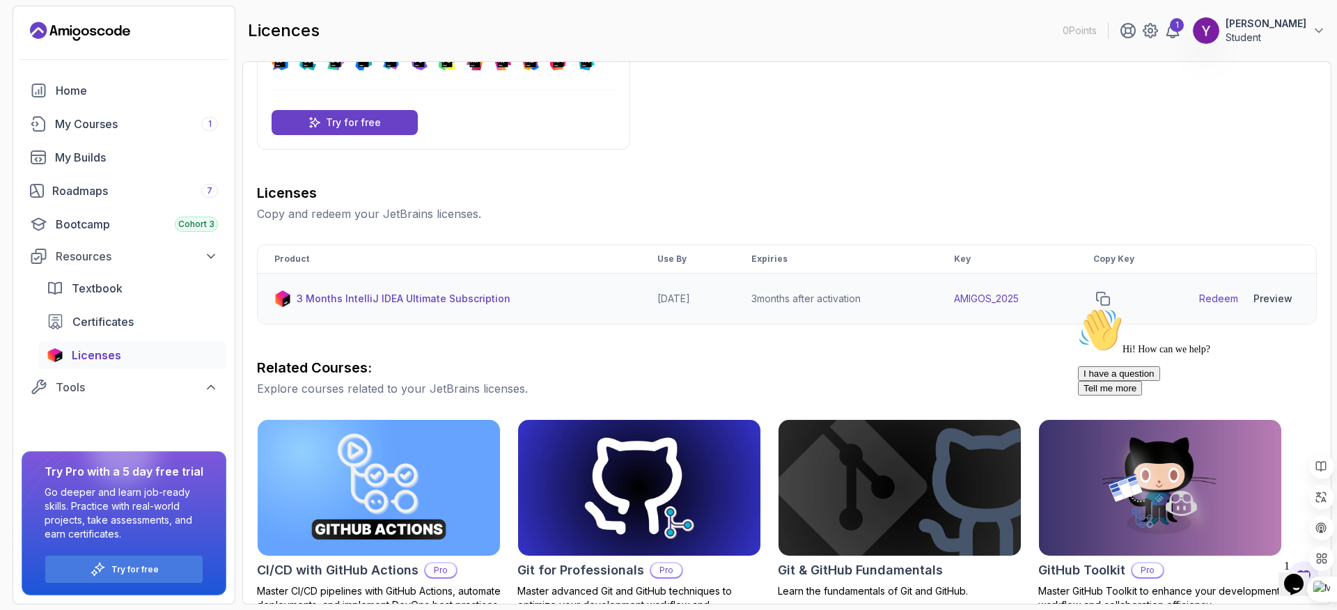
scroll to position [0, 0]
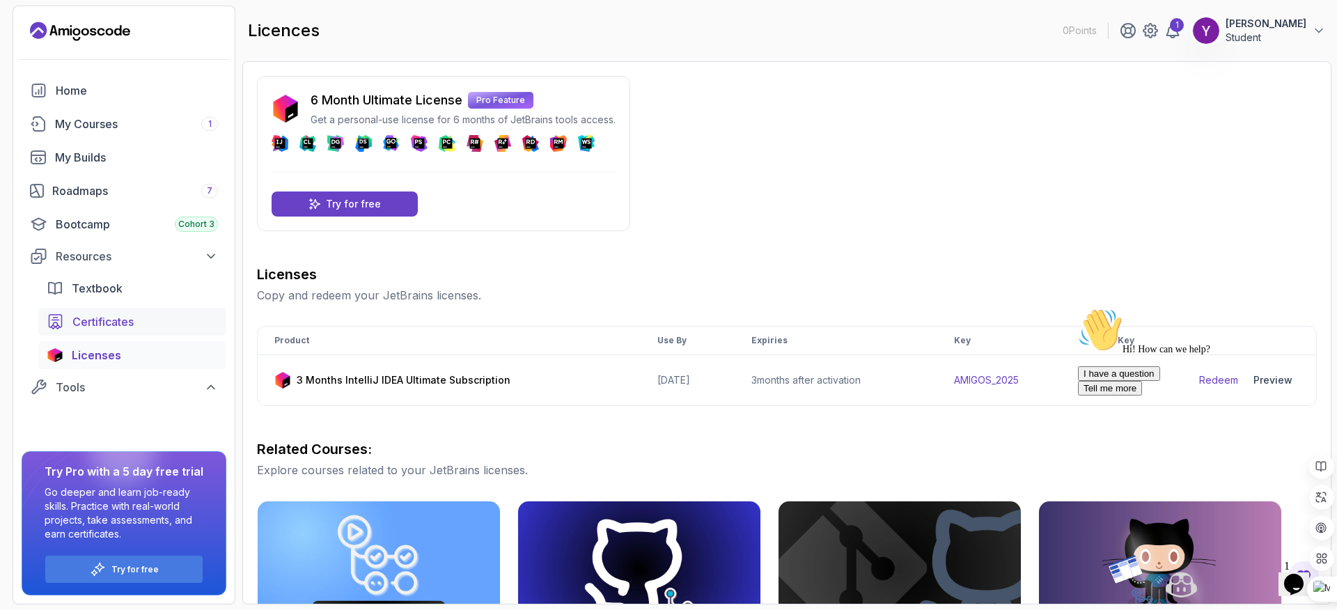
click at [132, 323] on span "Certificates" at bounding box center [102, 321] width 61 height 17
